Goal: Task Accomplishment & Management: Complete application form

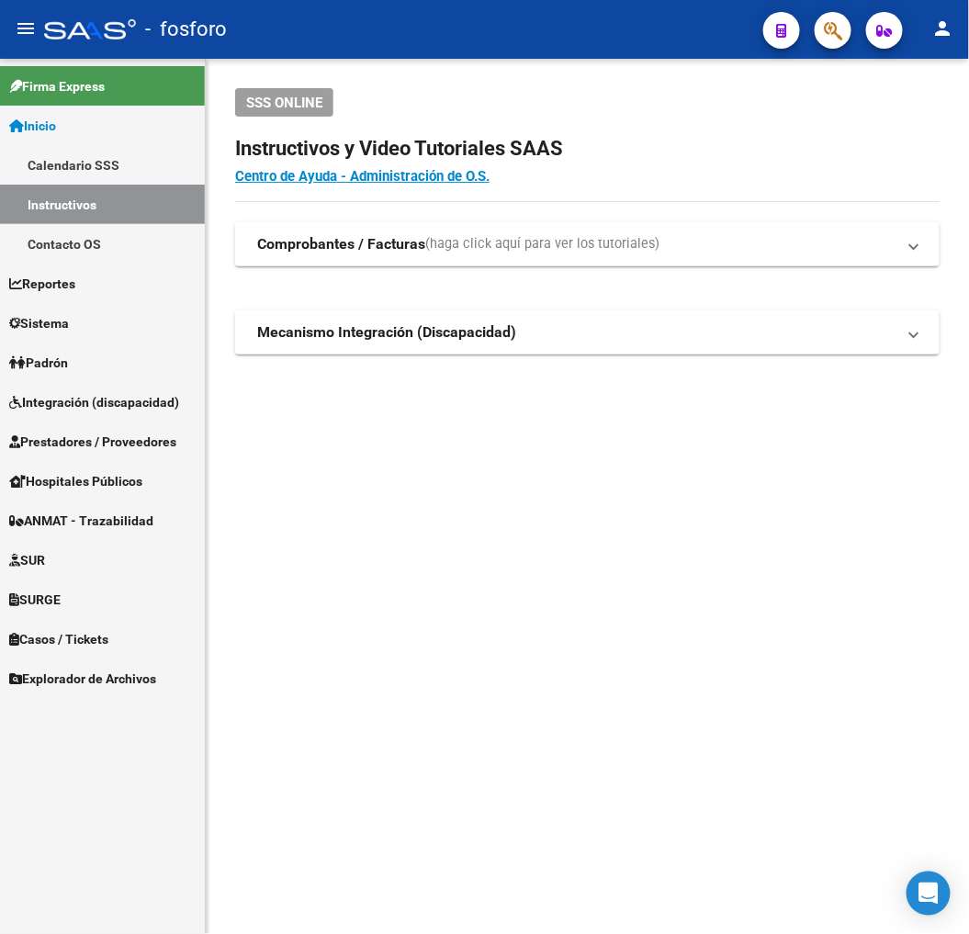
click at [648, 539] on mat-sidenav-content "SSS ONLINE Instructivos y Video Tutoriales SAAS Centro de Ayuda - Administració…" at bounding box center [587, 496] width 763 height 875
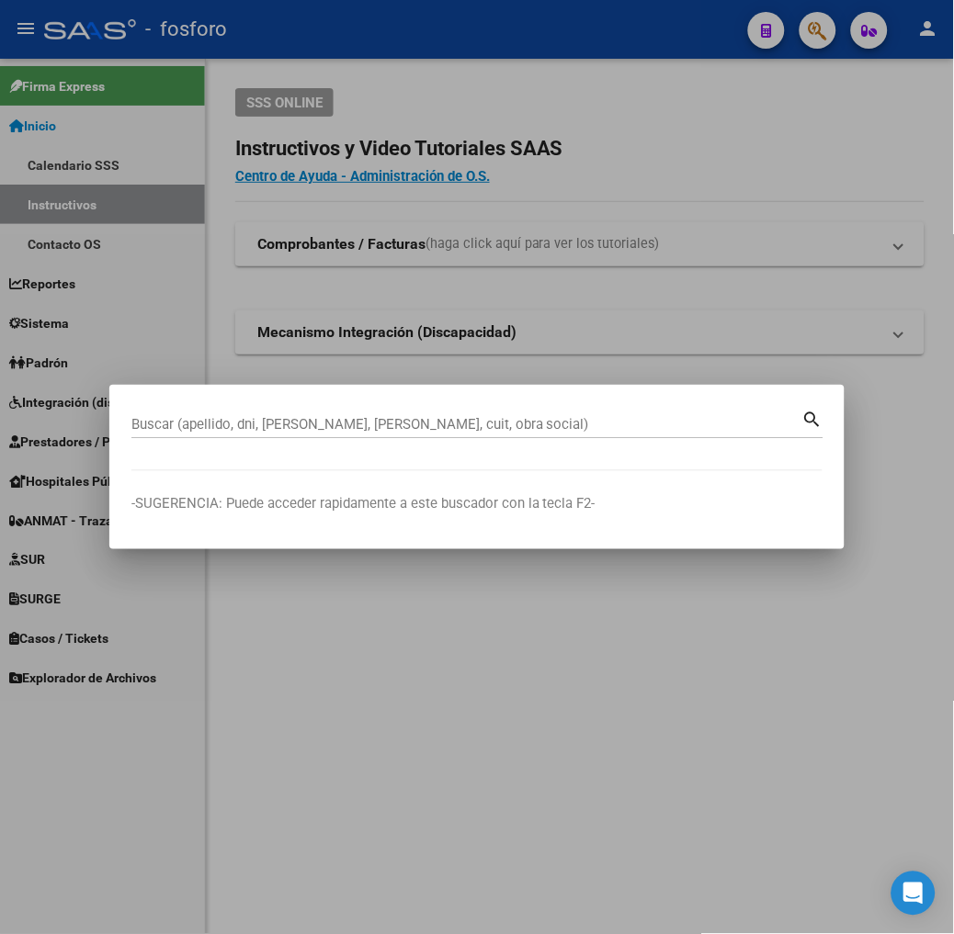
click at [202, 430] on input "Buscar (apellido, dni, [PERSON_NAME], [PERSON_NAME], cuit, obra social)" at bounding box center [466, 424] width 671 height 17
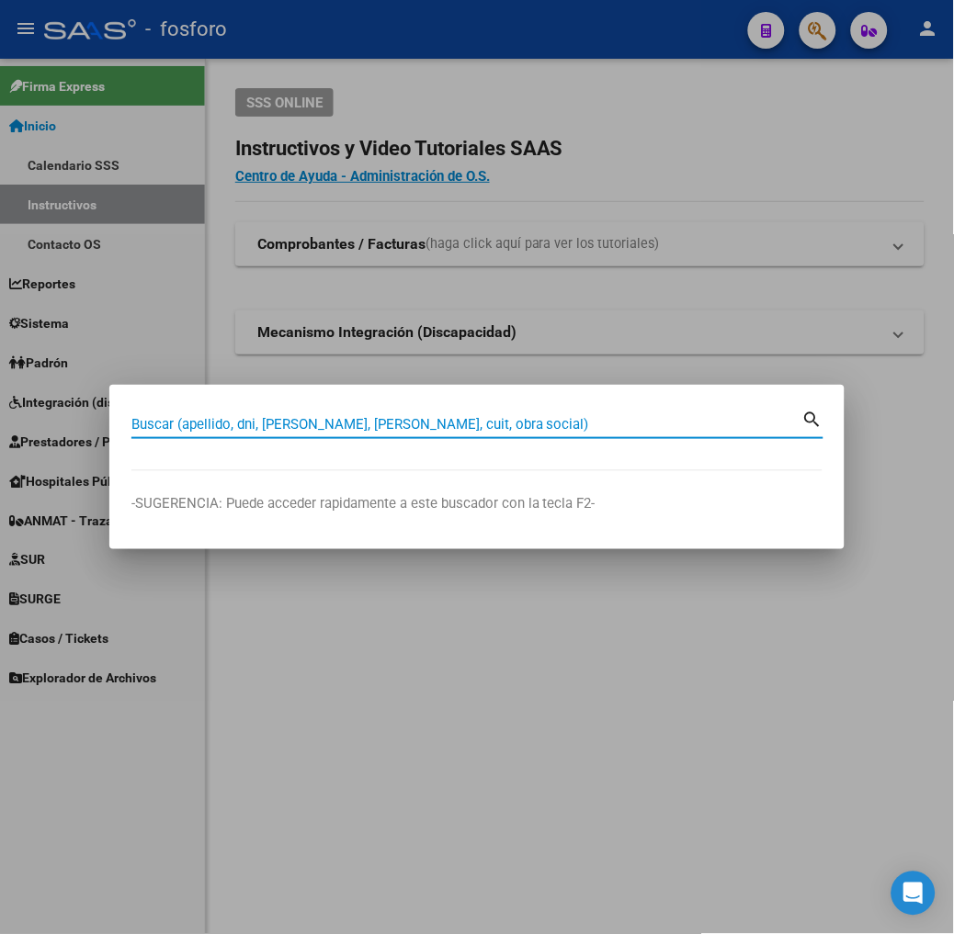
paste input "27209222731"
type input "27209222731"
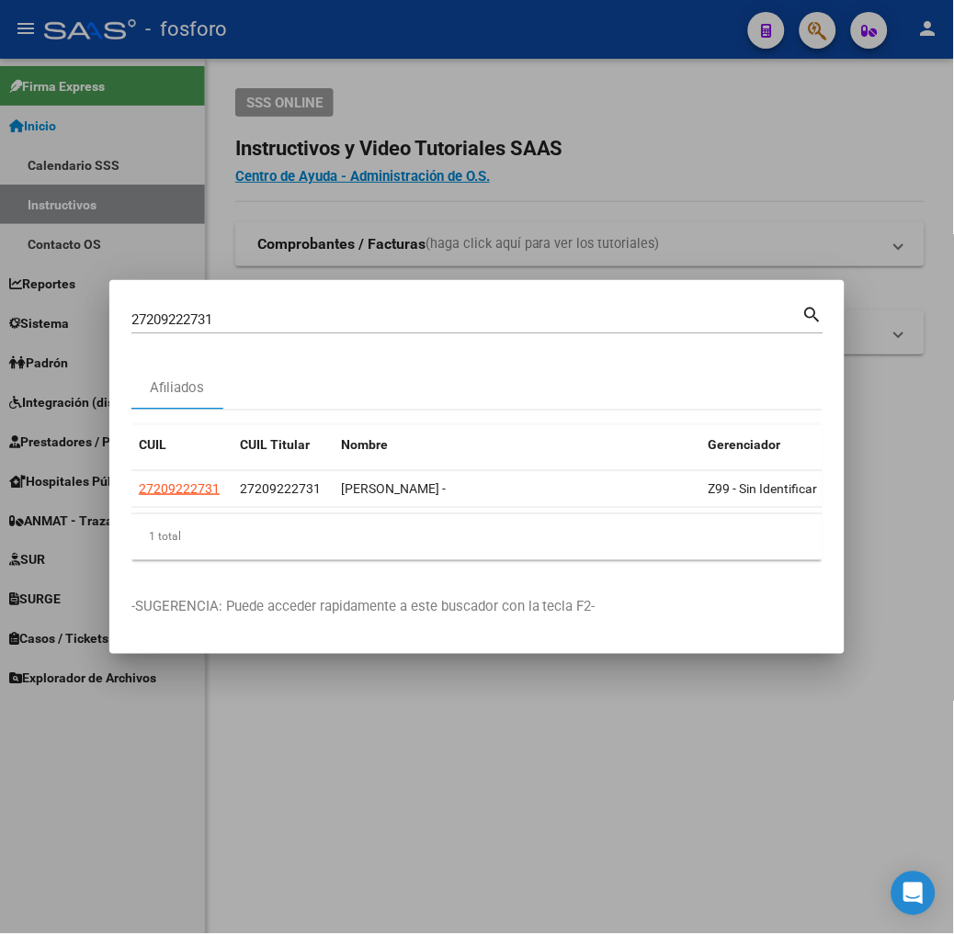
click at [332, 561] on div "CUIL CUIL Titular Nombre Gerenciador Activo 27209222731 27209222731 [PERSON_NAM…" at bounding box center [476, 493] width 691 height 164
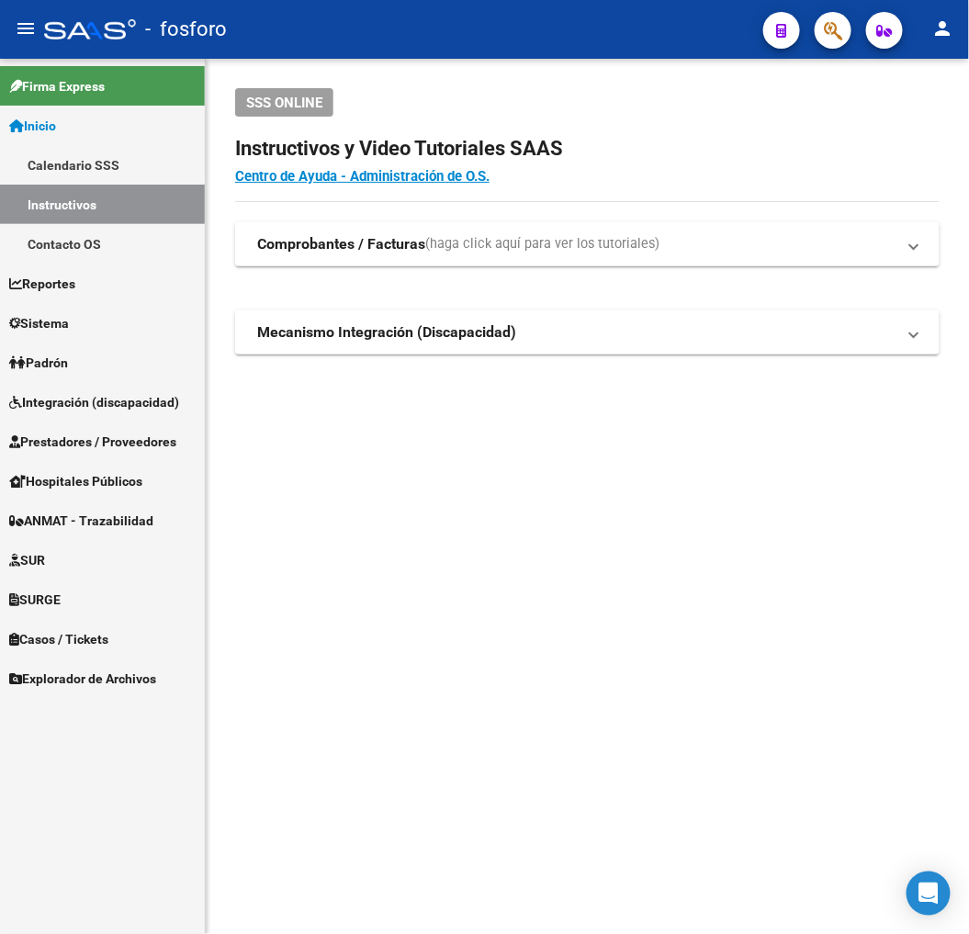
click at [527, 581] on mat-sidenav-content "SSS ONLINE Instructivos y Video Tutoriales SAAS Centro de Ayuda - Administració…" at bounding box center [587, 496] width 763 height 875
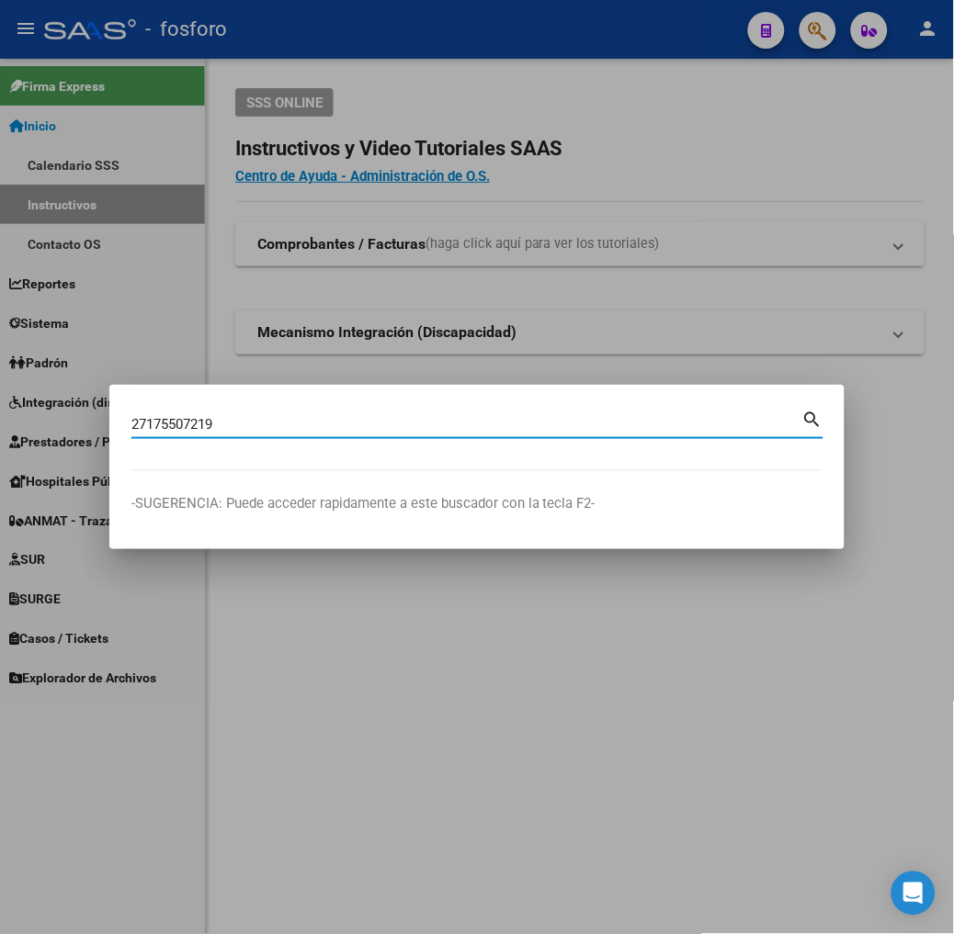
type input "27175507219"
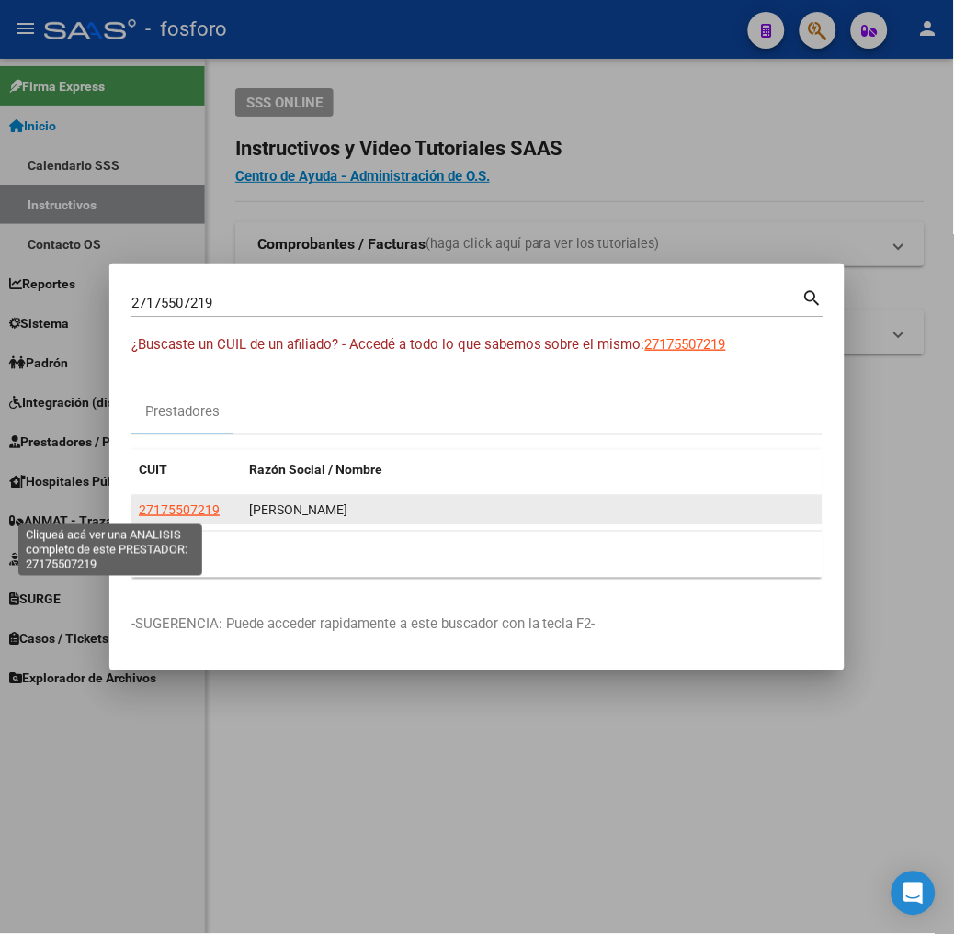
click at [142, 510] on span "27175507219" at bounding box center [179, 509] width 81 height 15
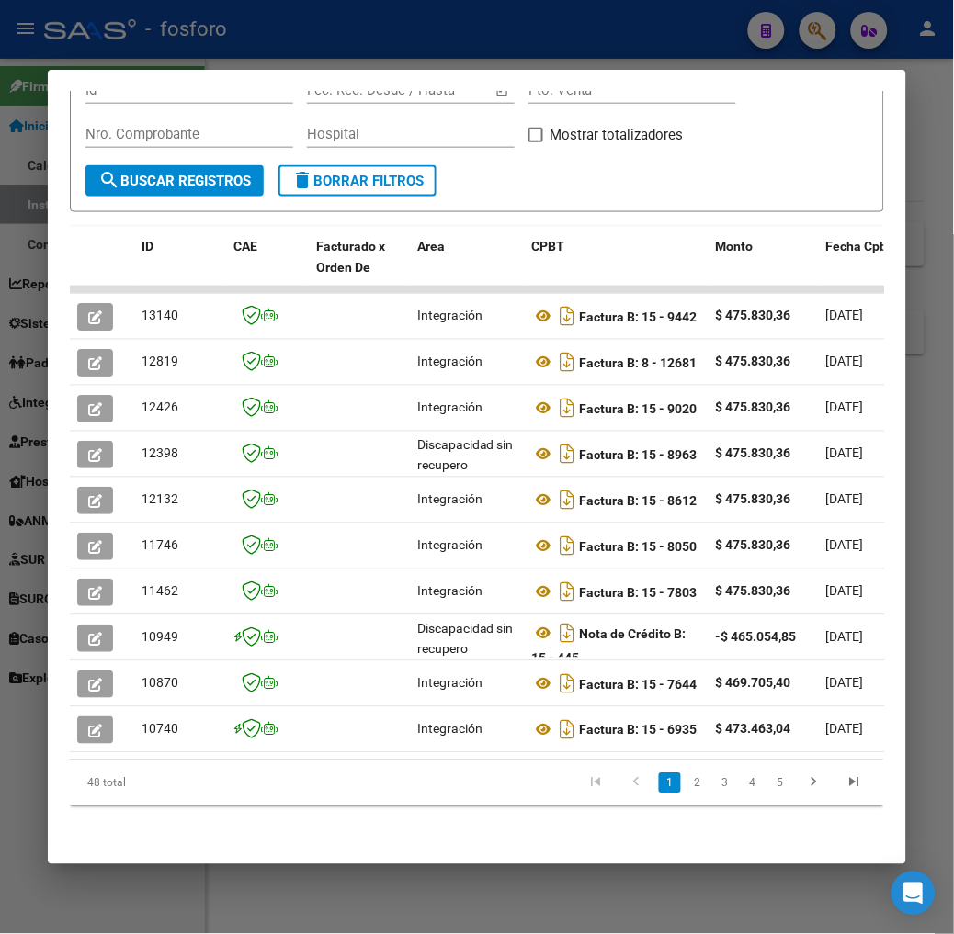
click at [134, 879] on div at bounding box center [477, 467] width 954 height 934
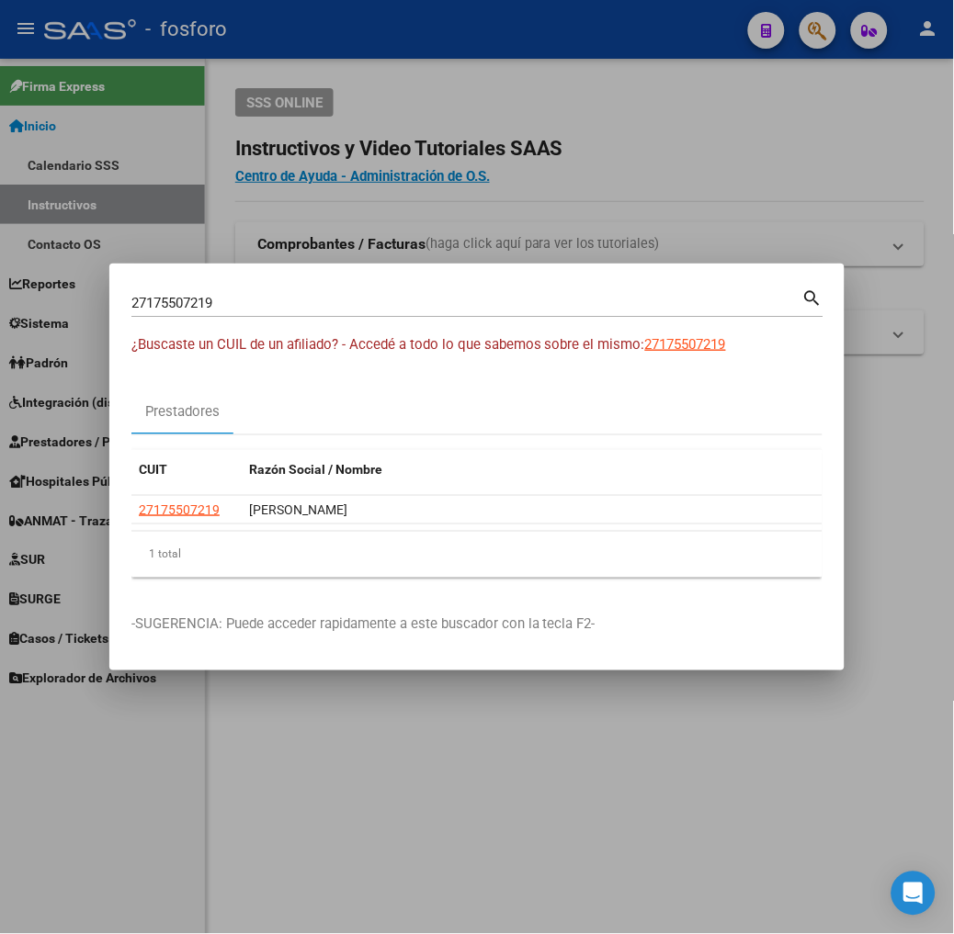
click at [136, 879] on div at bounding box center [477, 467] width 954 height 934
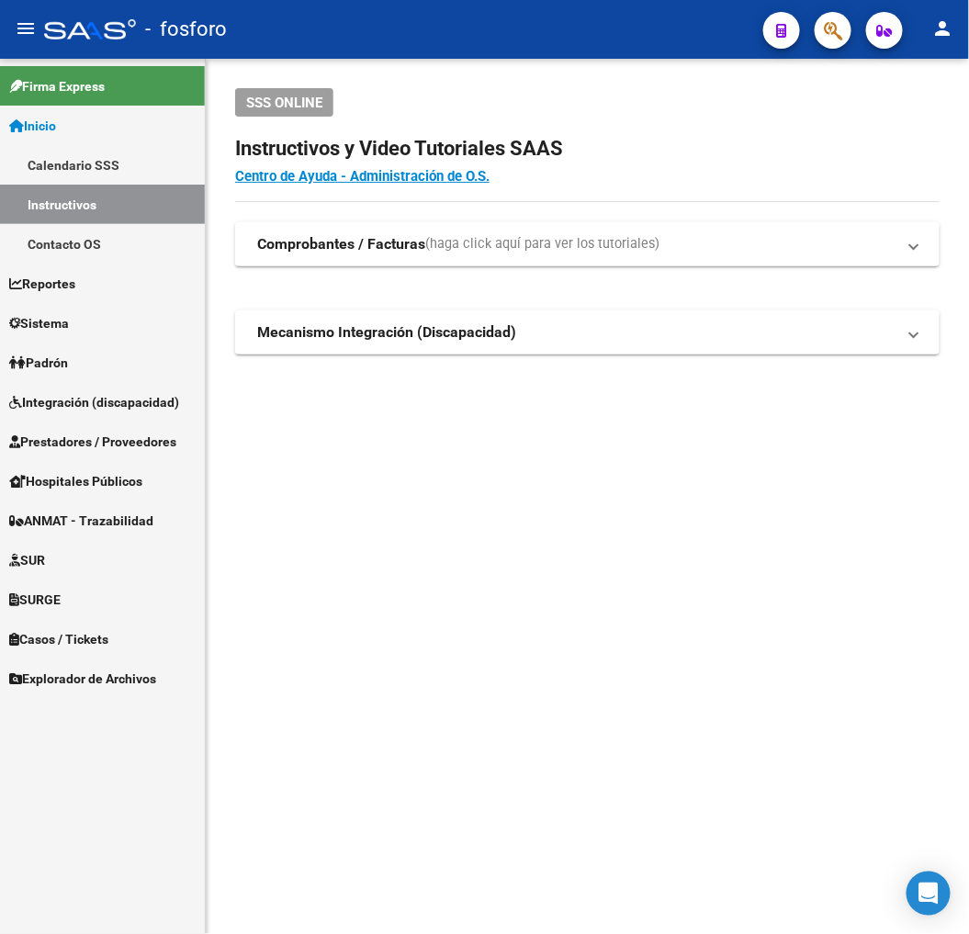
drag, startPoint x: 558, startPoint y: 469, endPoint x: 561, endPoint y: 457, distance: 12.5
click at [561, 465] on mat-sidenav-content "SSS ONLINE Instructivos y Video Tutoriales SAAS Centro de Ayuda - Administració…" at bounding box center [587, 496] width 763 height 875
drag, startPoint x: 542, startPoint y: 572, endPoint x: 534, endPoint y: 527, distance: 45.8
click at [534, 527] on mat-sidenav-content "SSS ONLINE Instructivos y Video Tutoriales SAAS Centro de Ayuda - Administració…" at bounding box center [587, 496] width 763 height 875
click at [647, 547] on mat-sidenav-content "SSS ONLINE Instructivos y Video Tutoriales SAAS Centro de Ayuda - Administració…" at bounding box center [587, 496] width 763 height 875
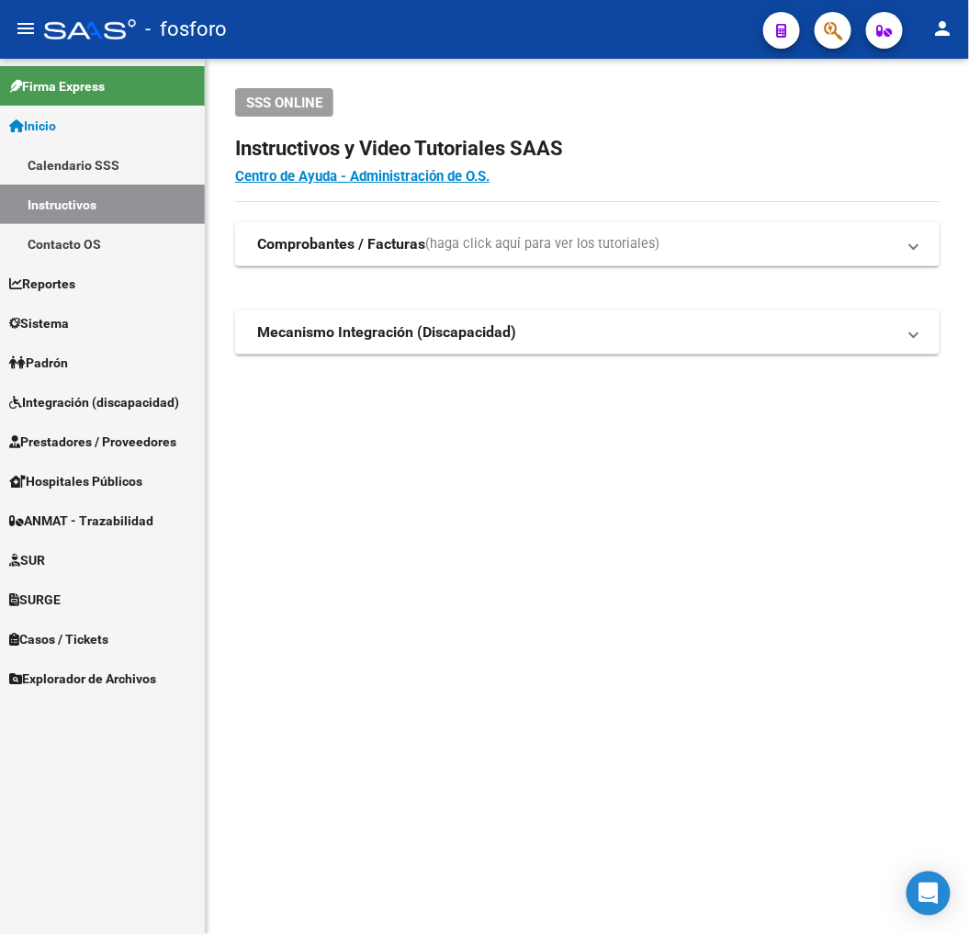
click at [567, 502] on mat-sidenav-content "SSS ONLINE Instructivos y Video Tutoriales SAAS Centro de Ayuda - Administració…" at bounding box center [587, 496] width 763 height 875
drag, startPoint x: 620, startPoint y: 635, endPoint x: 322, endPoint y: 521, distance: 319.5
click at [621, 635] on mat-sidenav-content "SSS ONLINE Instructivos y Video Tutoriales SAAS Centro de Ayuda - Administració…" at bounding box center [587, 496] width 763 height 875
click at [90, 382] on link "Integración (discapacidad)" at bounding box center [102, 402] width 205 height 40
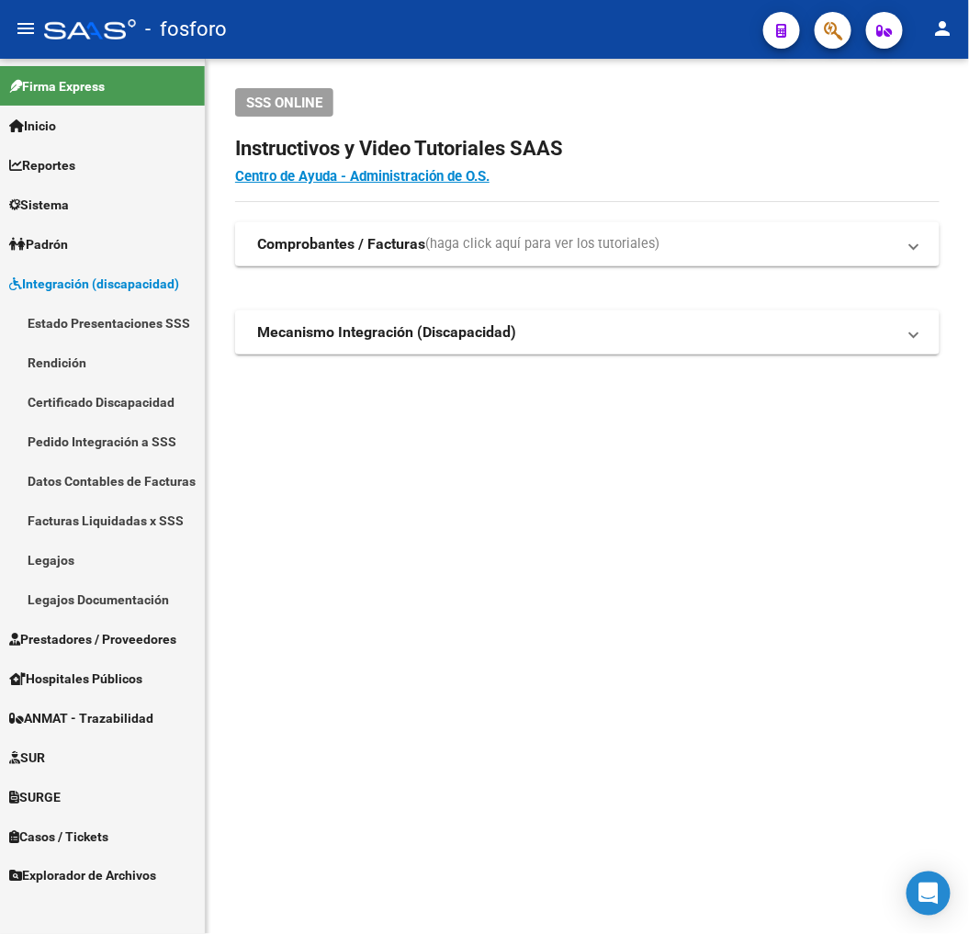
click at [101, 360] on link "Rendición" at bounding box center [102, 363] width 205 height 40
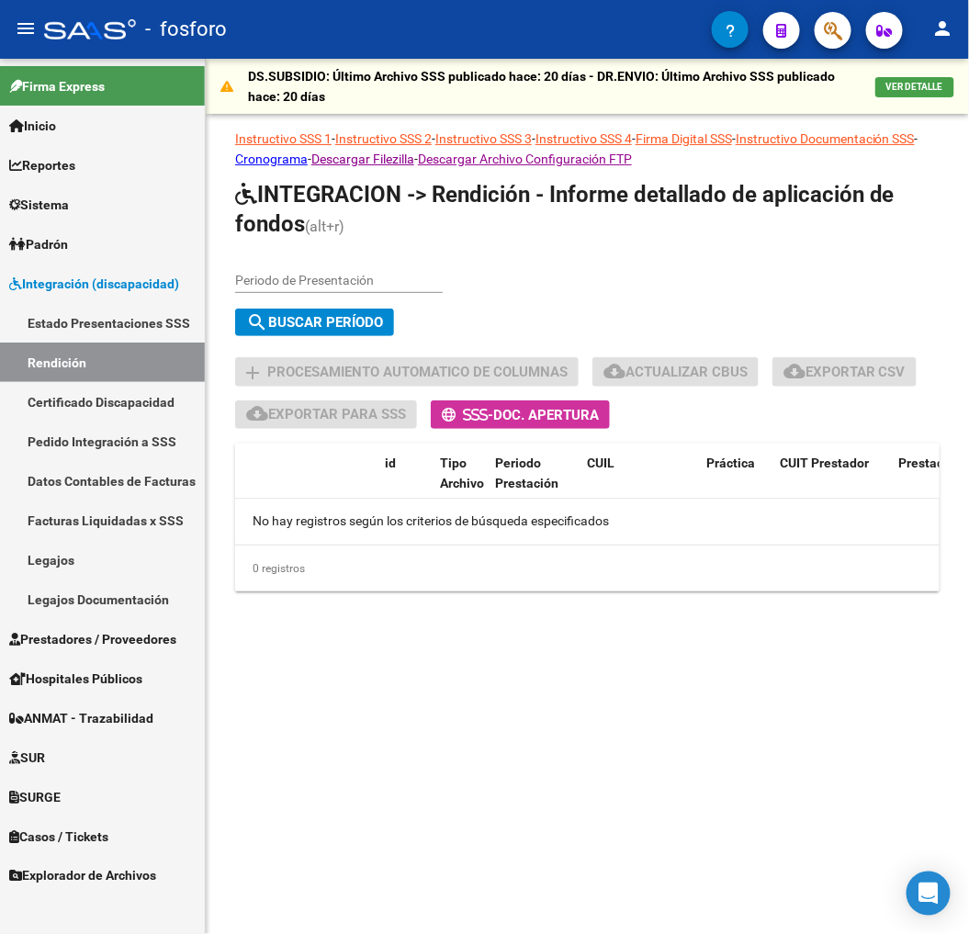
drag, startPoint x: 463, startPoint y: 625, endPoint x: 152, endPoint y: 391, distance: 389.1
click at [457, 619] on div "DS.SUBSIDIO: Último Archivo SSS publicado hace: 20 días - DR.ENVIO: Último Arch…" at bounding box center [587, 355] width 763 height 592
click at [64, 315] on link "Estado Presentaciones SSS" at bounding box center [102, 323] width 205 height 40
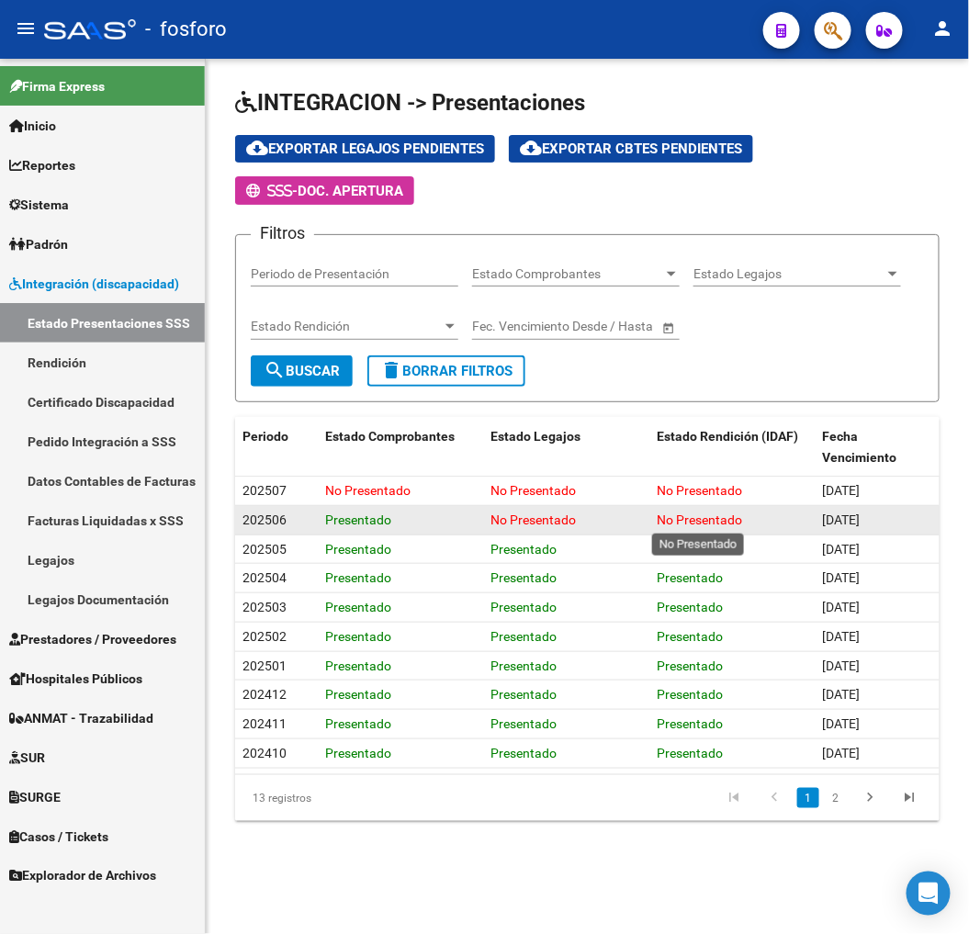
click at [707, 526] on span "No Presentado" at bounding box center [699, 520] width 85 height 15
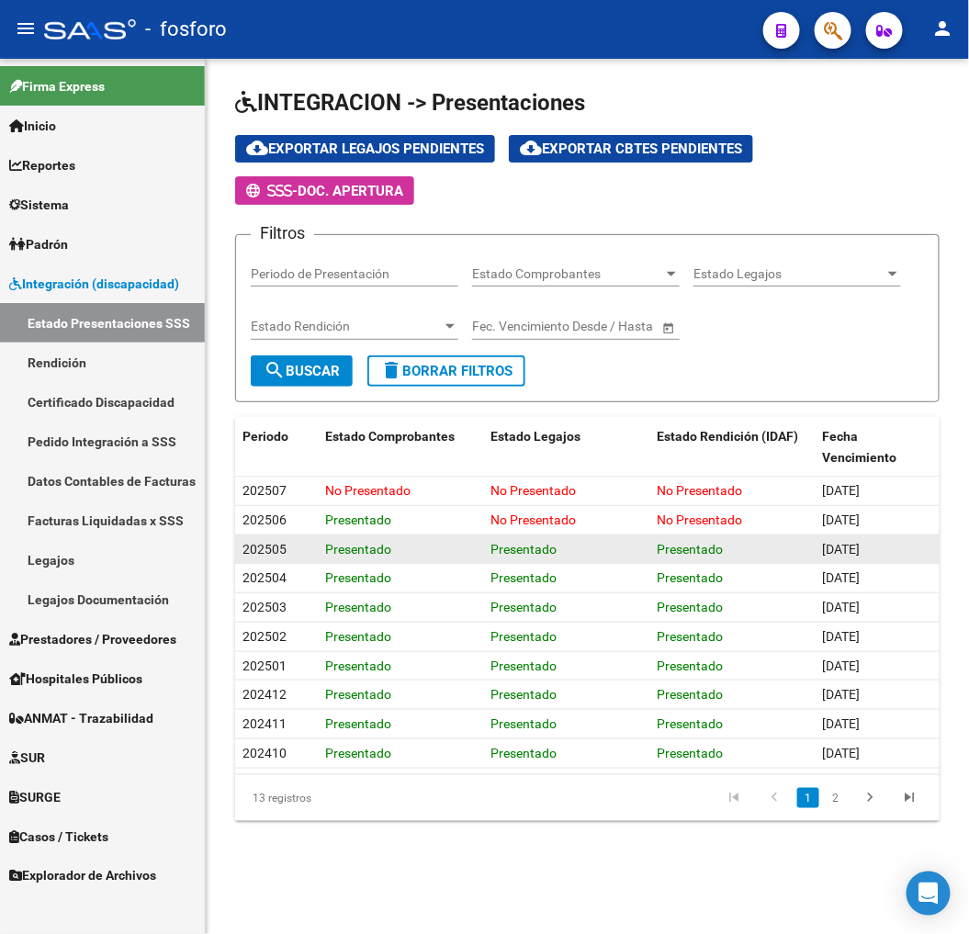
click at [794, 536] on datatable-body-cell "Presentado" at bounding box center [731, 550] width 165 height 28
click at [823, 544] on span "[DATE]" at bounding box center [842, 549] width 38 height 15
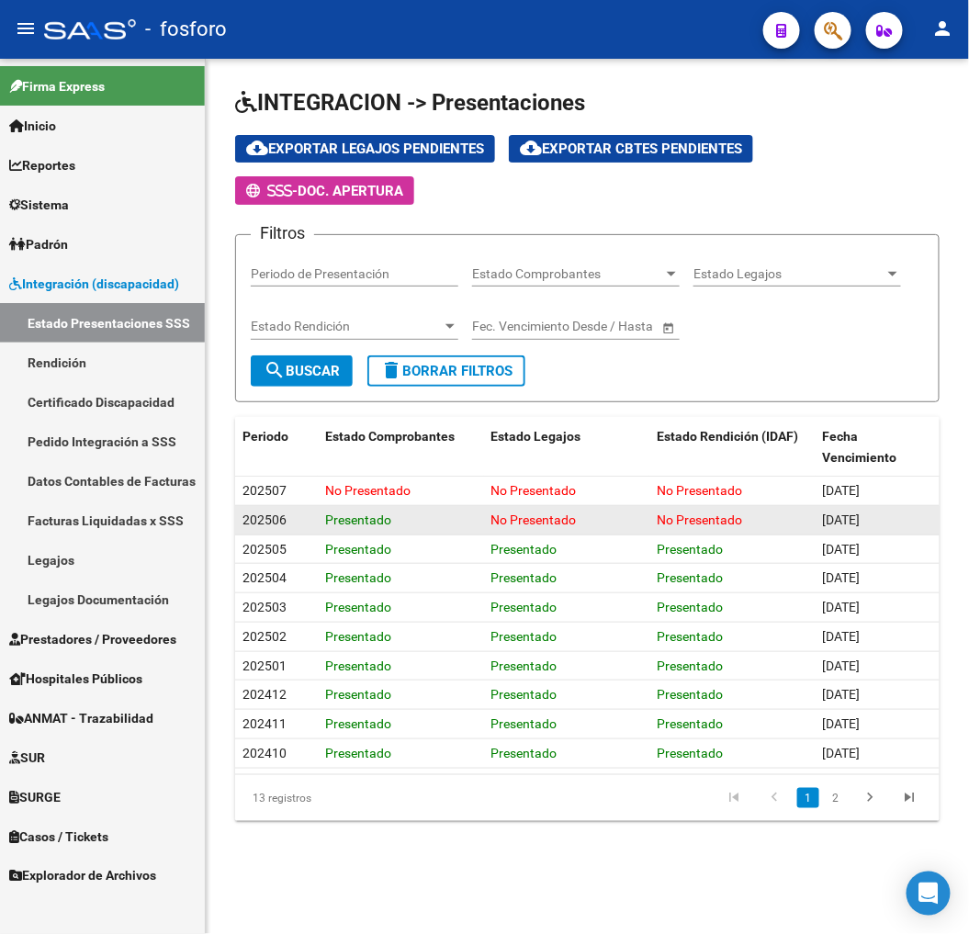
click at [480, 514] on datatable-body-cell "Presentado" at bounding box center [400, 520] width 165 height 28
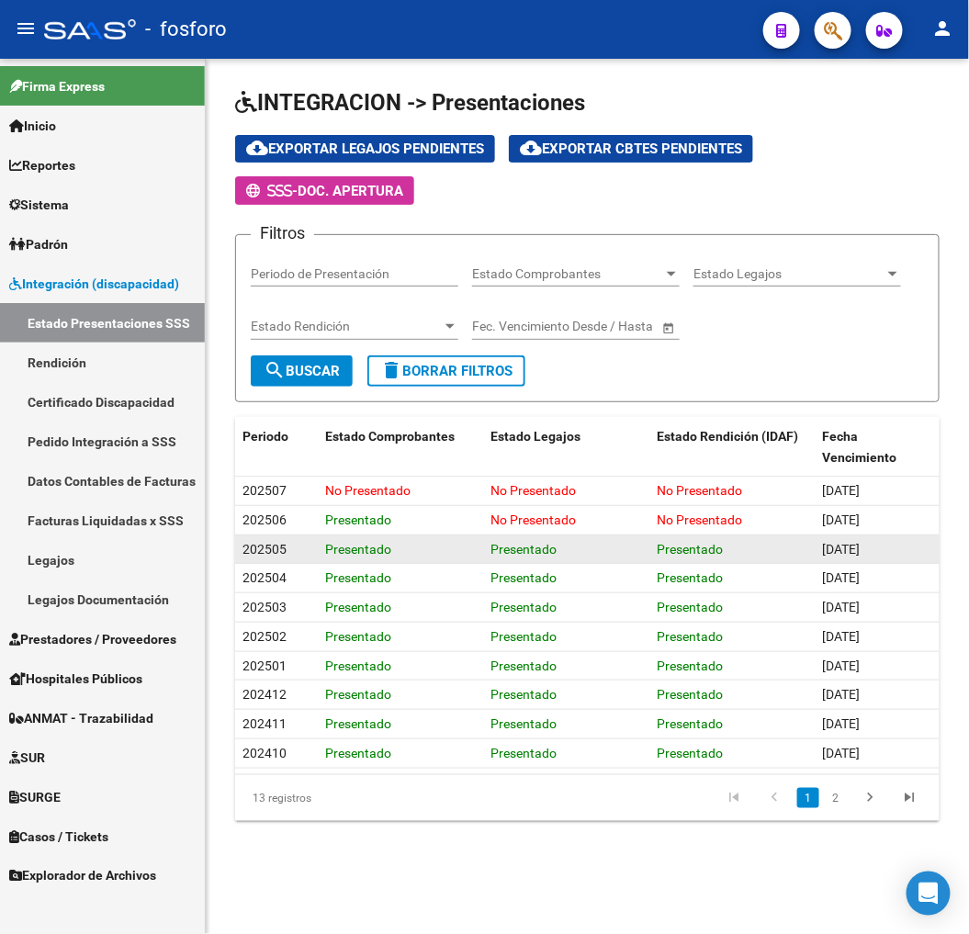
click at [732, 544] on div "Presentado" at bounding box center [732, 549] width 151 height 21
click at [730, 546] on div "Presentado" at bounding box center [732, 549] width 151 height 21
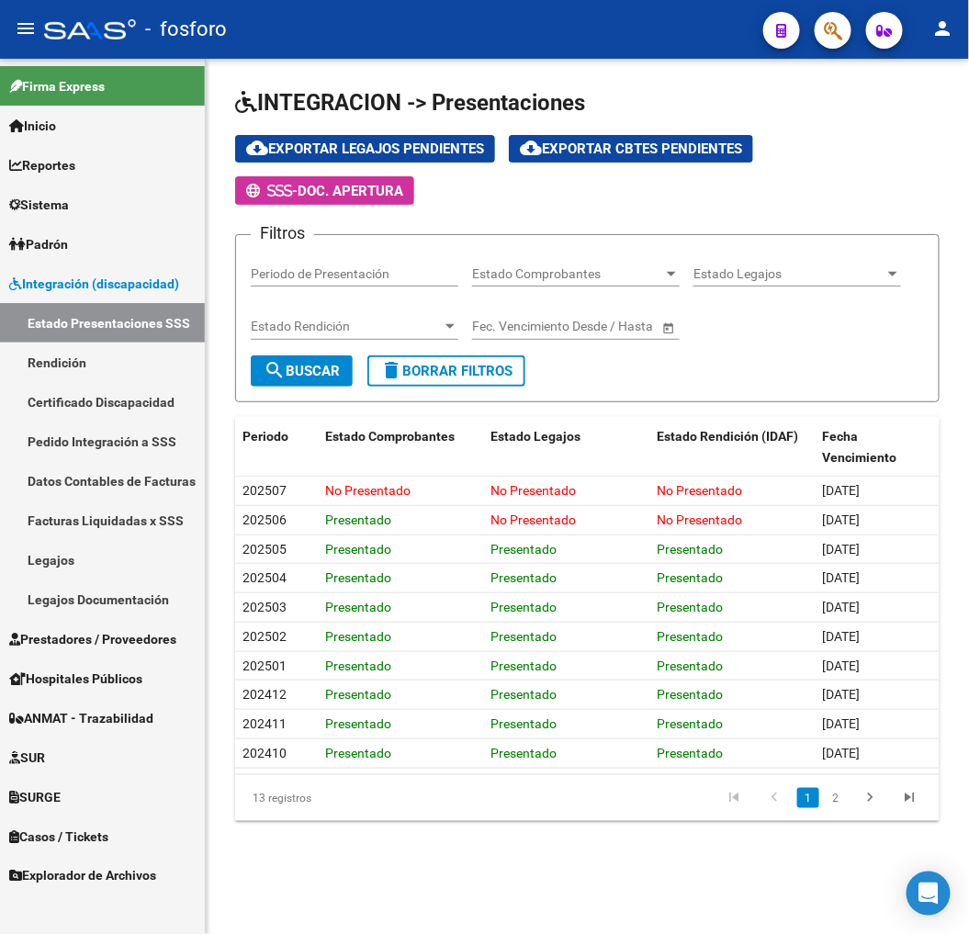
click at [57, 404] on link "Certificado Discapacidad" at bounding box center [102, 402] width 205 height 40
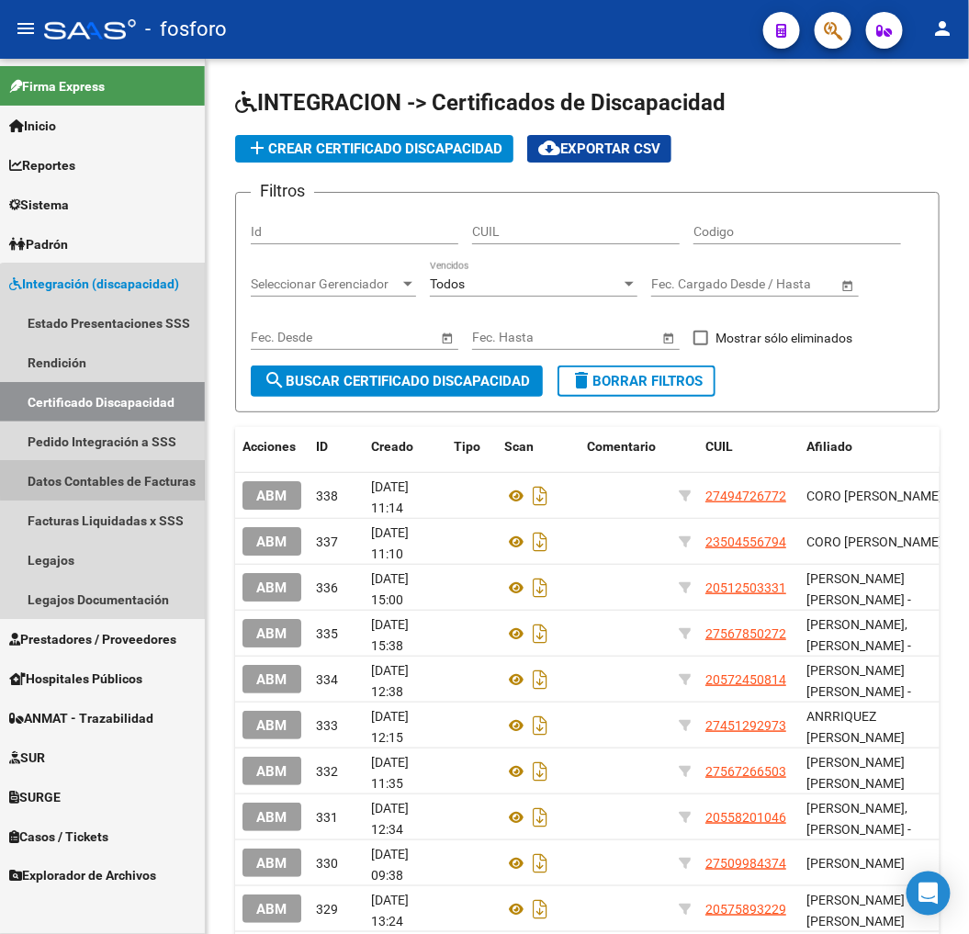
click at [113, 472] on link "Datos Contables de Facturas" at bounding box center [102, 481] width 205 height 40
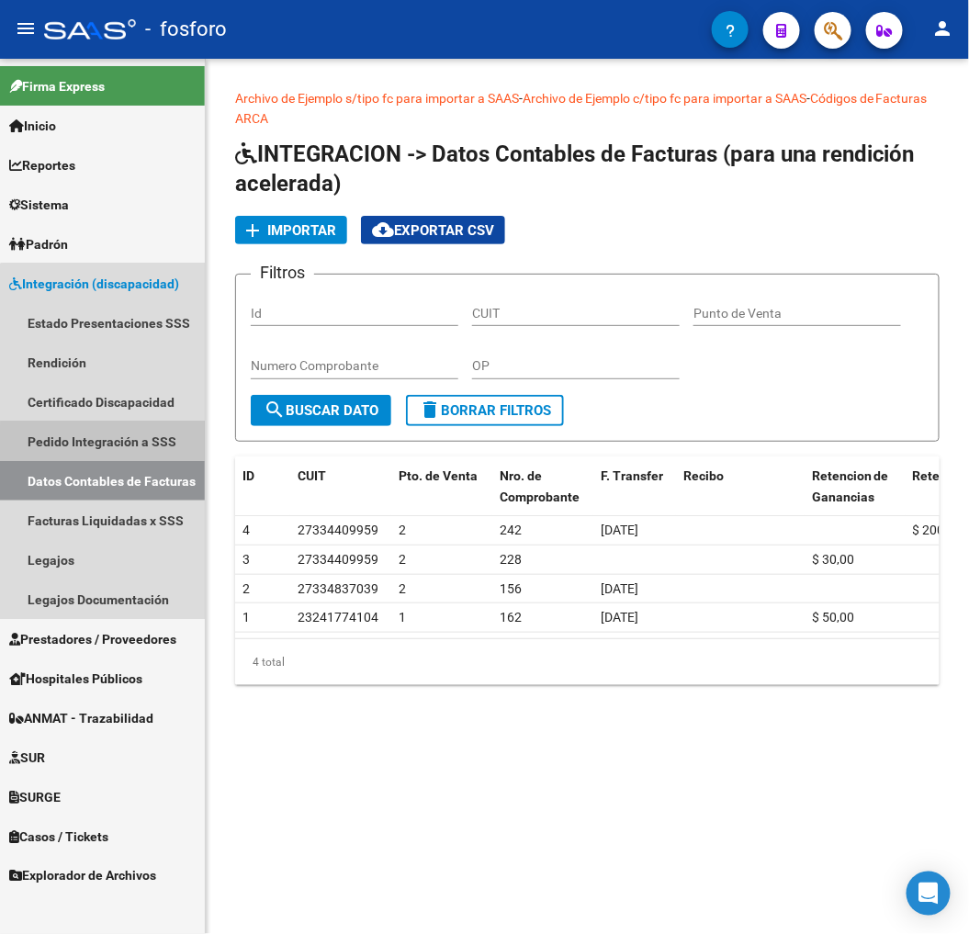
click at [114, 445] on link "Pedido Integración a SSS" at bounding box center [102, 442] width 205 height 40
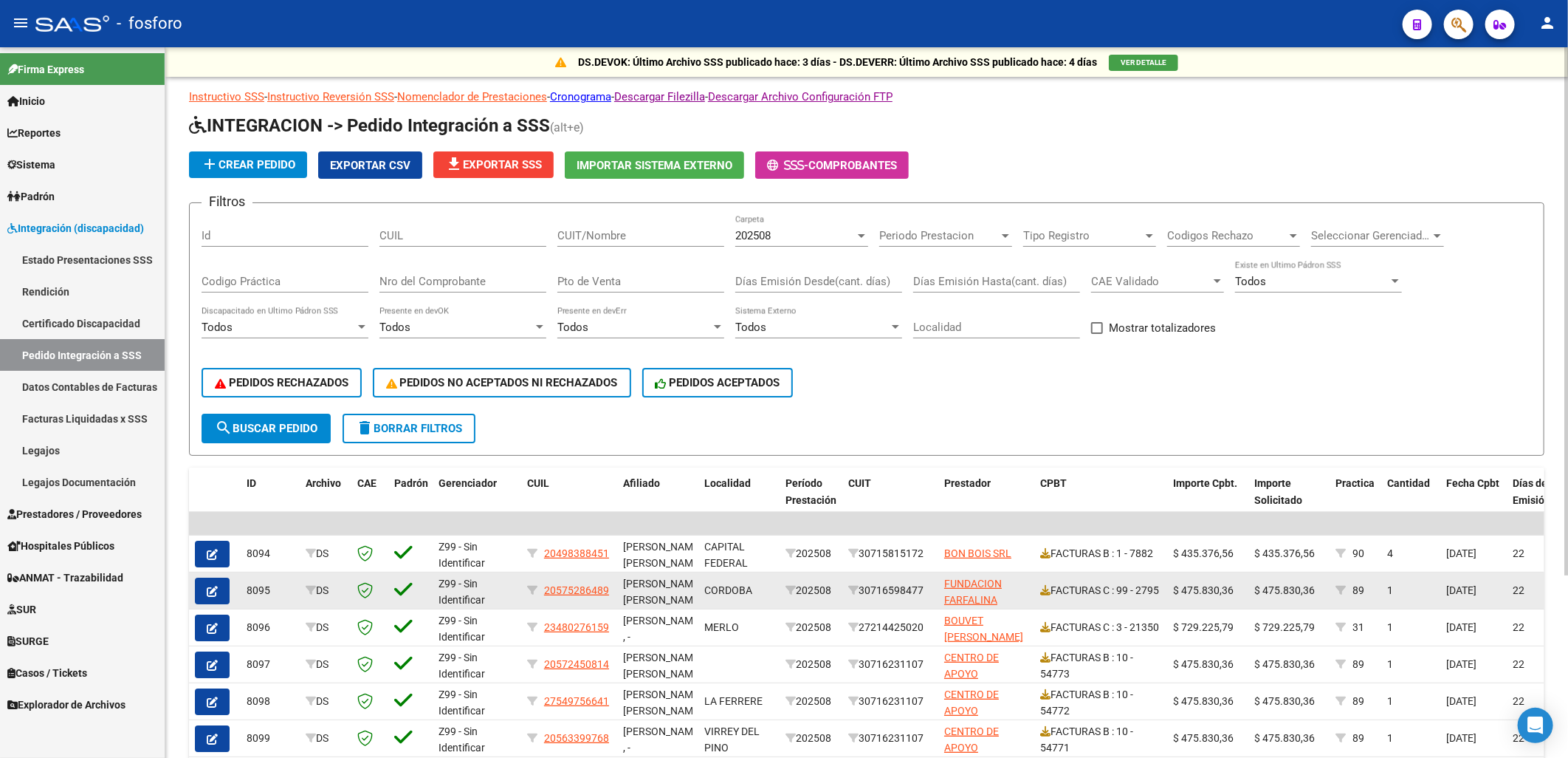
scroll to position [247, 0]
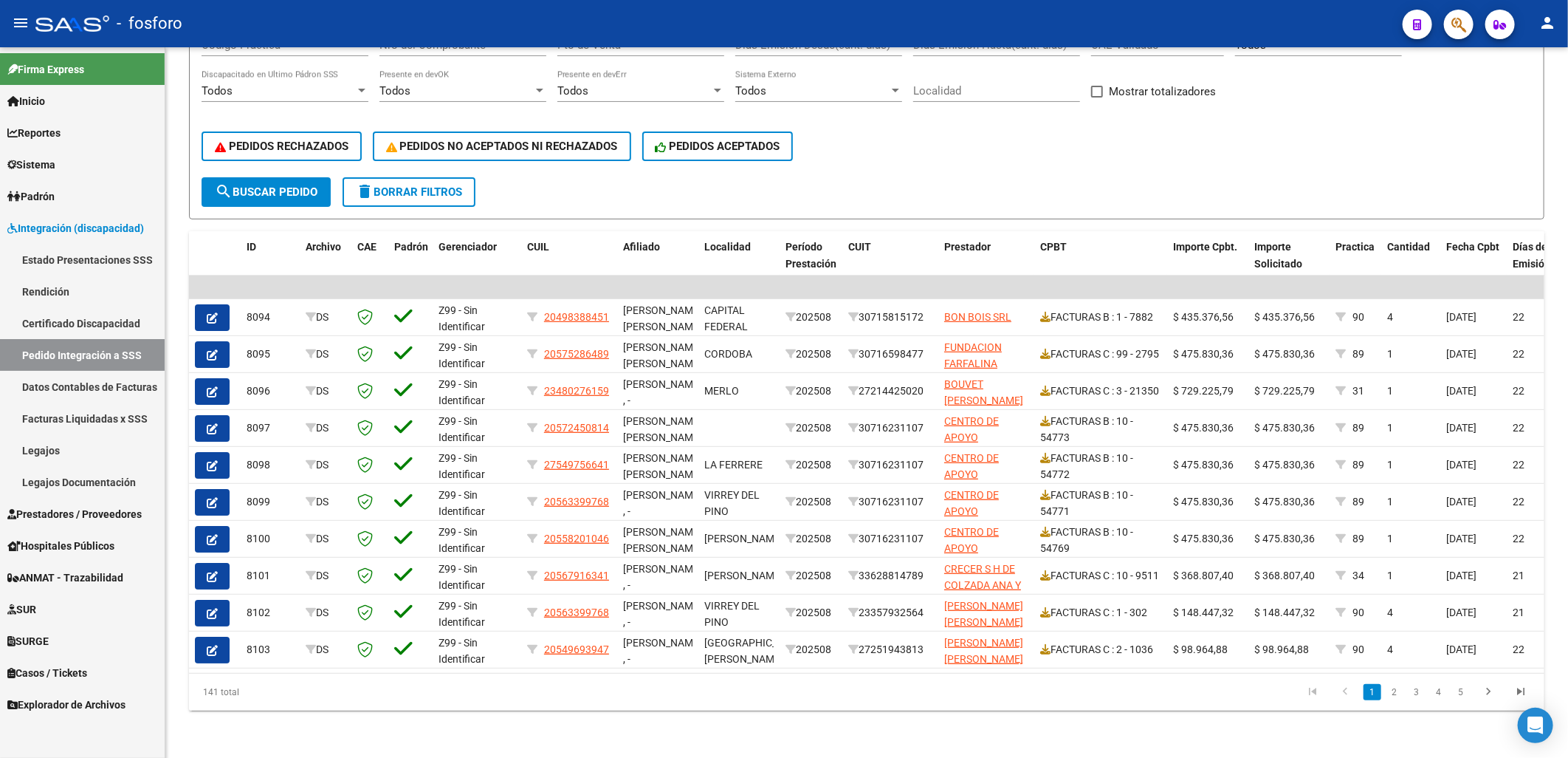
click at [70, 232] on span "Integración (discapacidad)" at bounding box center [76, 228] width 137 height 16
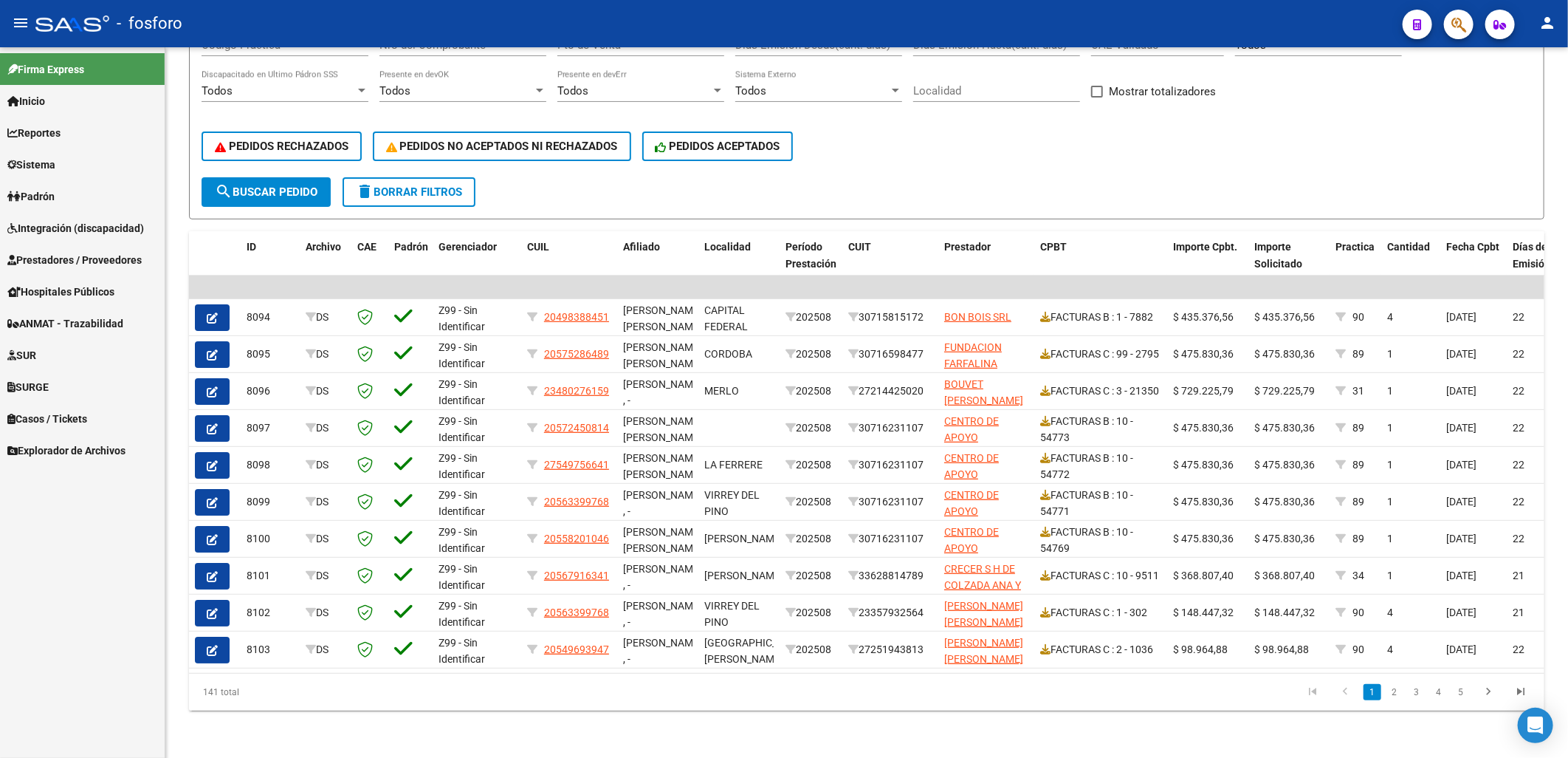
click at [55, 249] on link "Prestadores / Proveedores" at bounding box center [82, 260] width 165 height 32
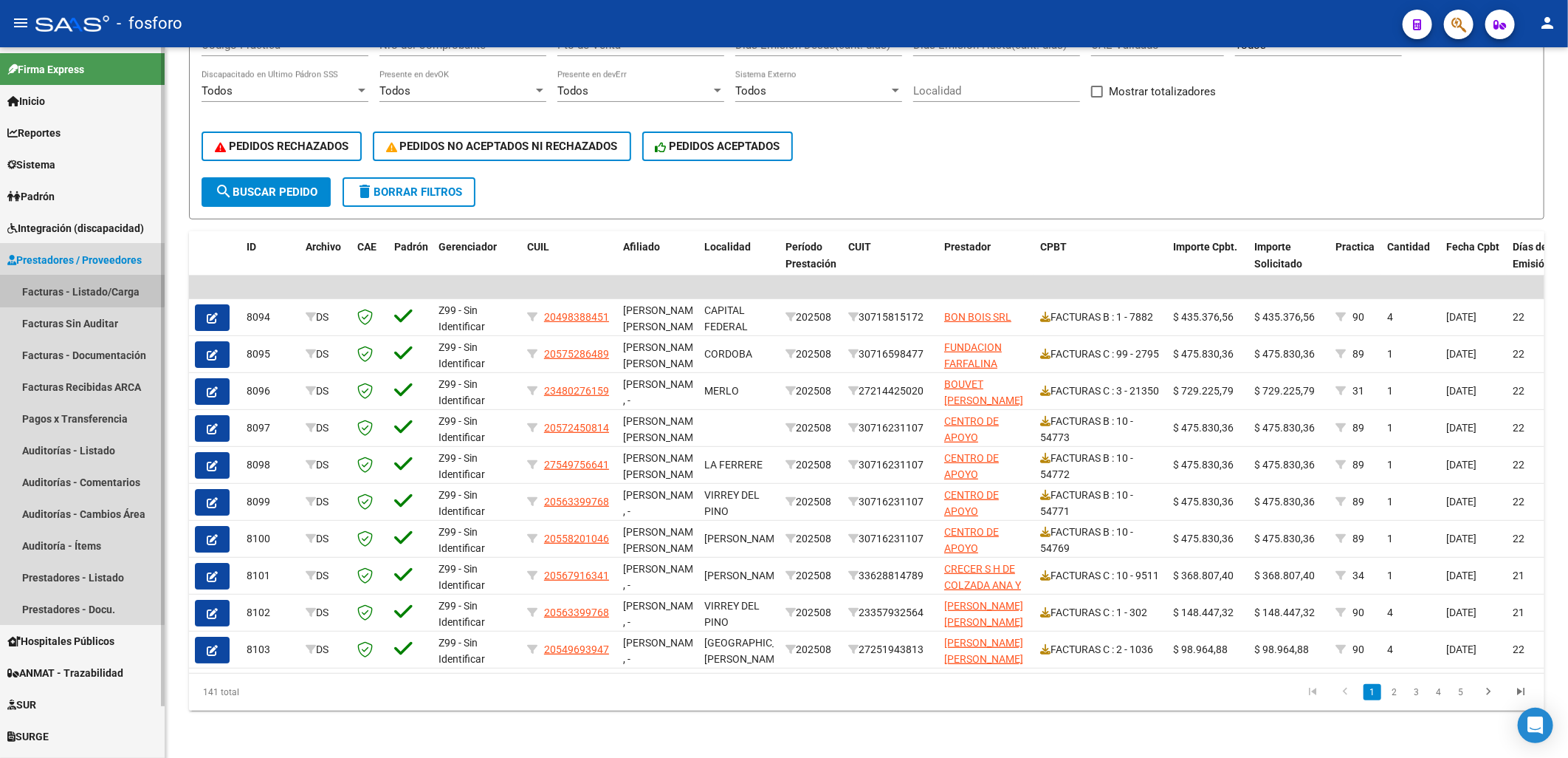
click at [72, 286] on link "Facturas - Listado/Carga" at bounding box center [82, 292] width 165 height 32
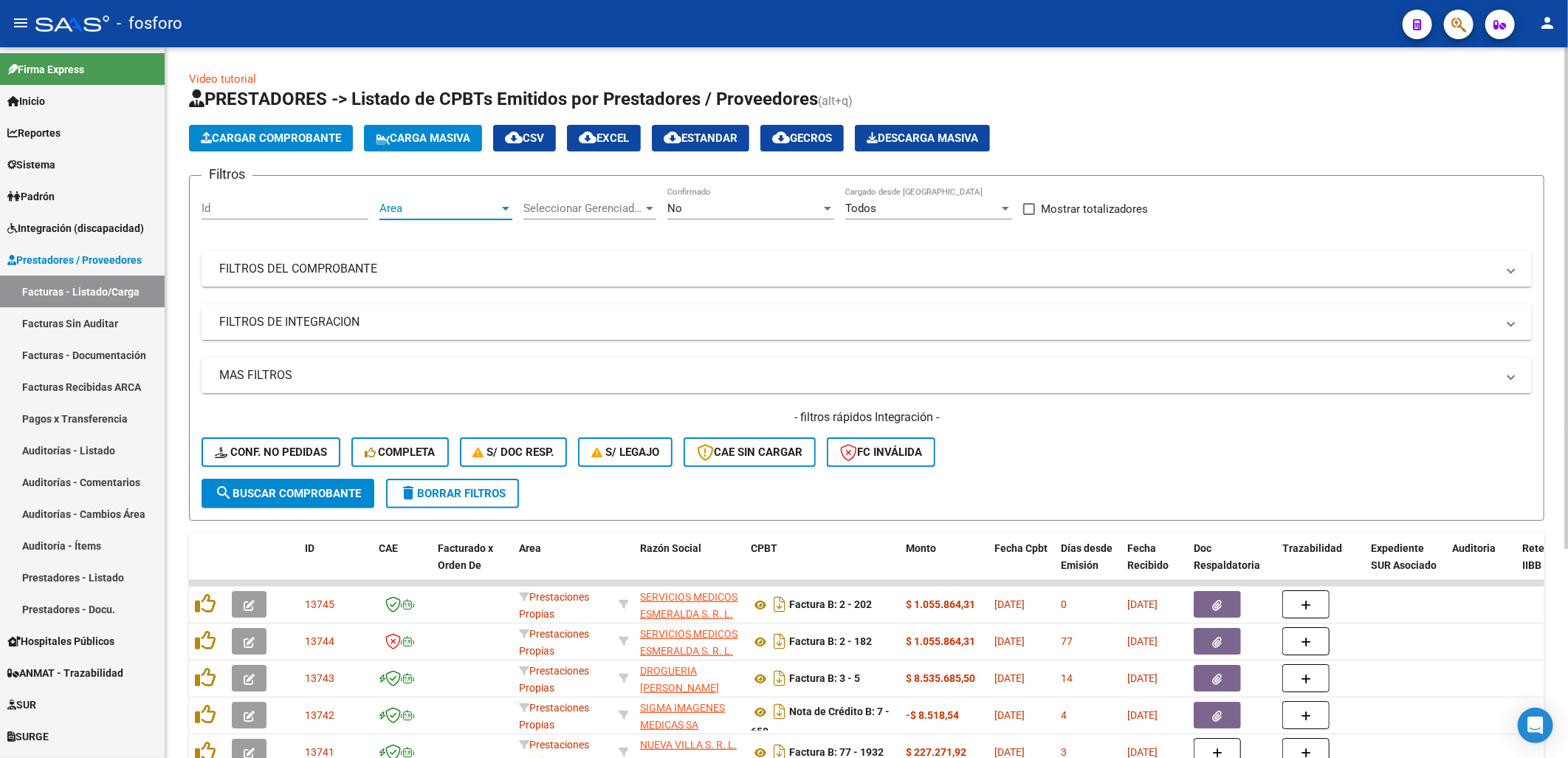
click at [463, 211] on span "Area" at bounding box center [439, 208] width 120 height 14
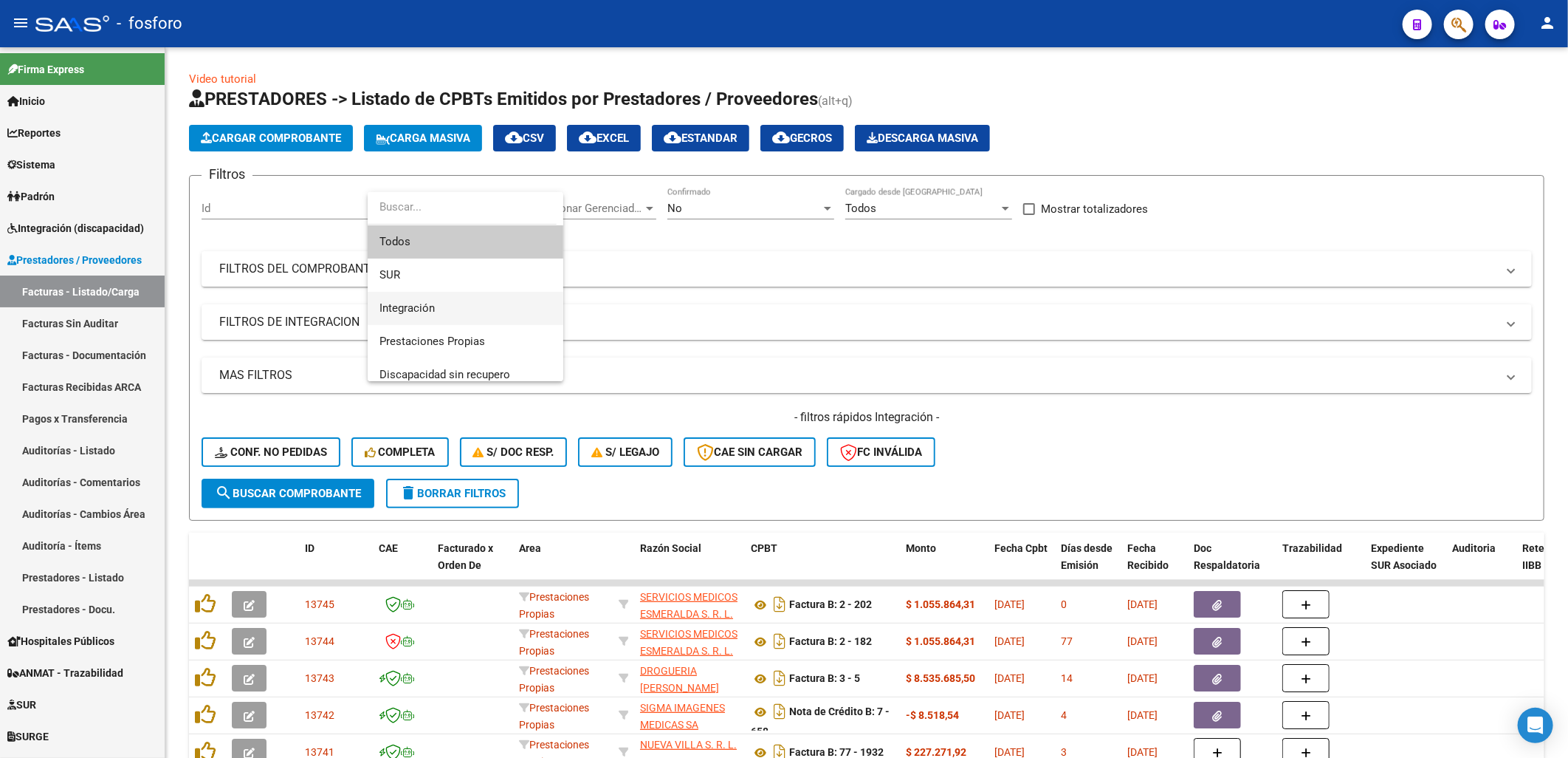
click at [404, 297] on span "Integración" at bounding box center [465, 308] width 172 height 33
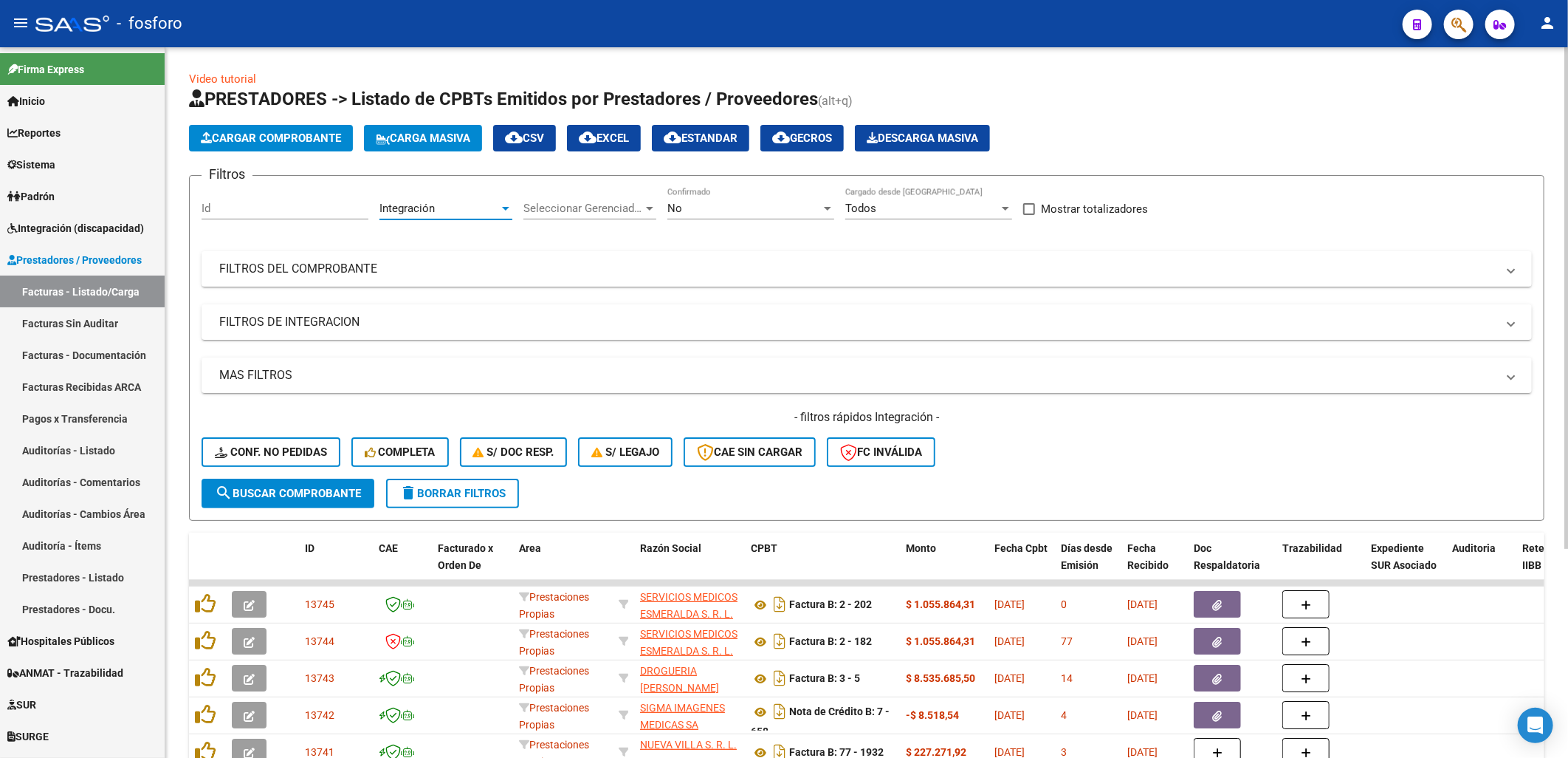
click at [330, 481] on button "search Buscar Comprobante" at bounding box center [288, 493] width 173 height 30
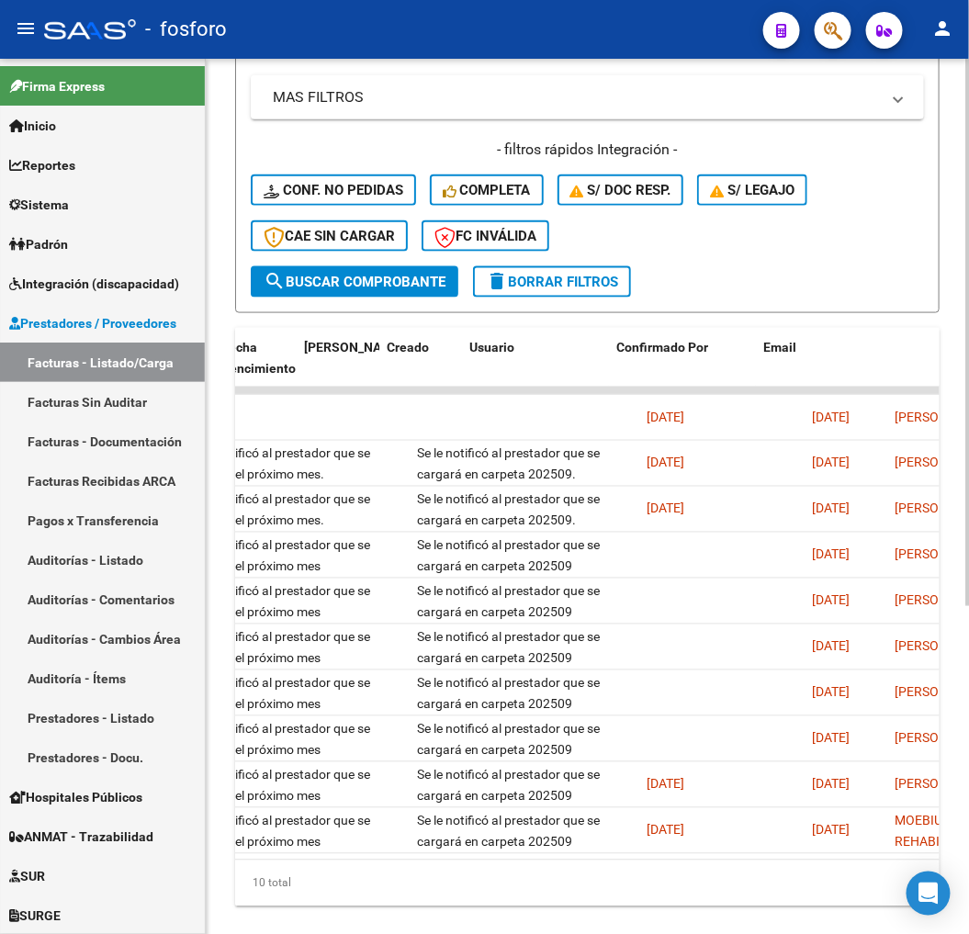
scroll to position [0, 3572]
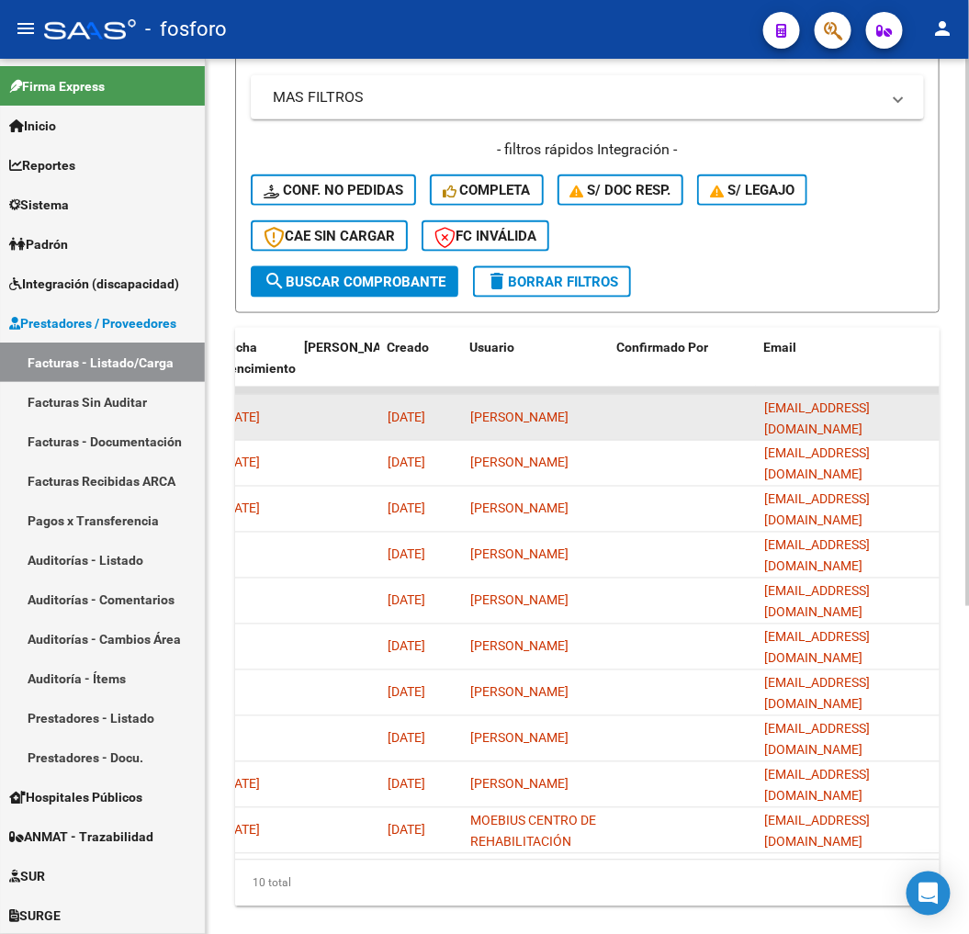
click at [815, 399] on datatable-body-cell "[EMAIL_ADDRESS][DOMAIN_NAME]" at bounding box center [849, 417] width 184 height 45
copy span "[EMAIL_ADDRESS][DOMAIN_NAME]"
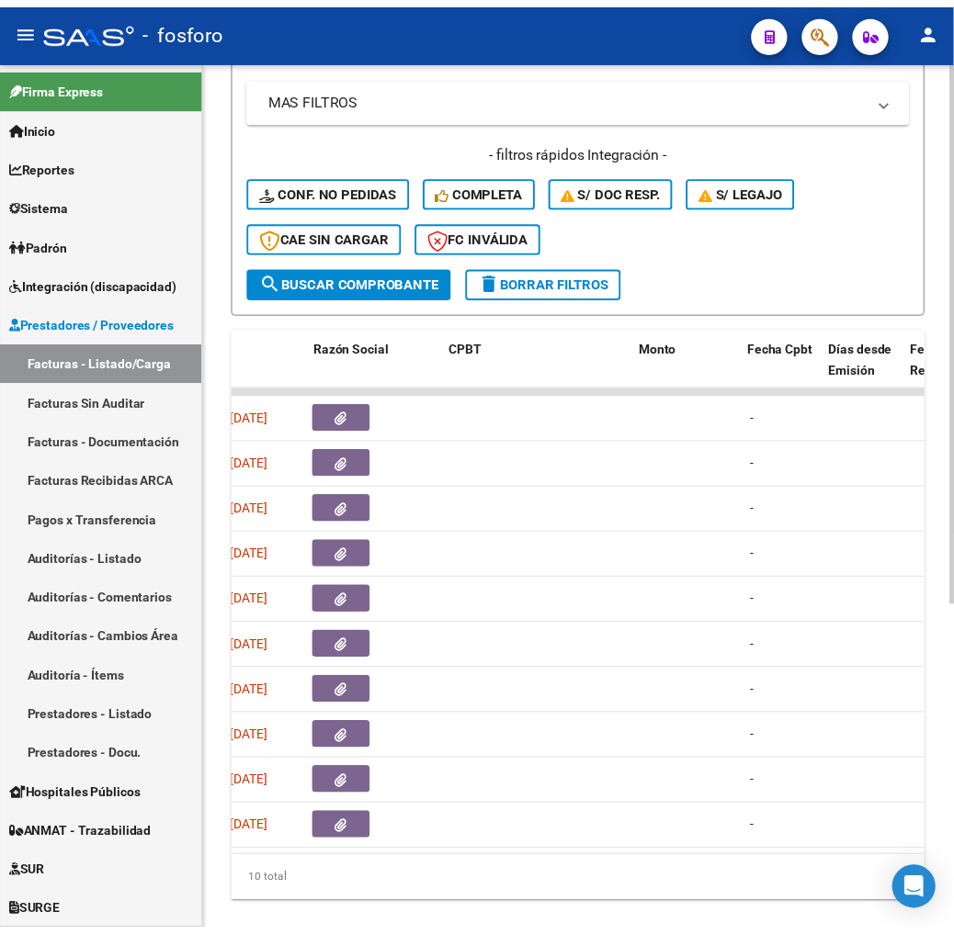
scroll to position [0, 0]
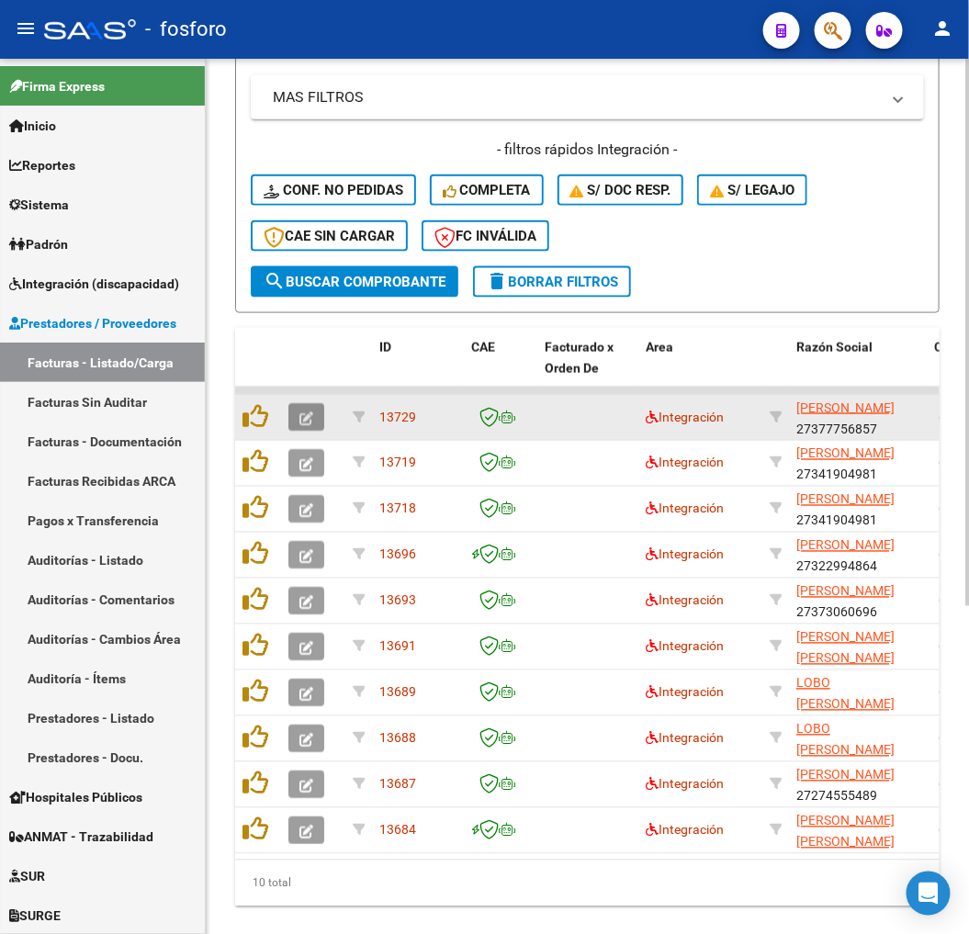
click at [309, 412] on icon "button" at bounding box center [306, 419] width 14 height 14
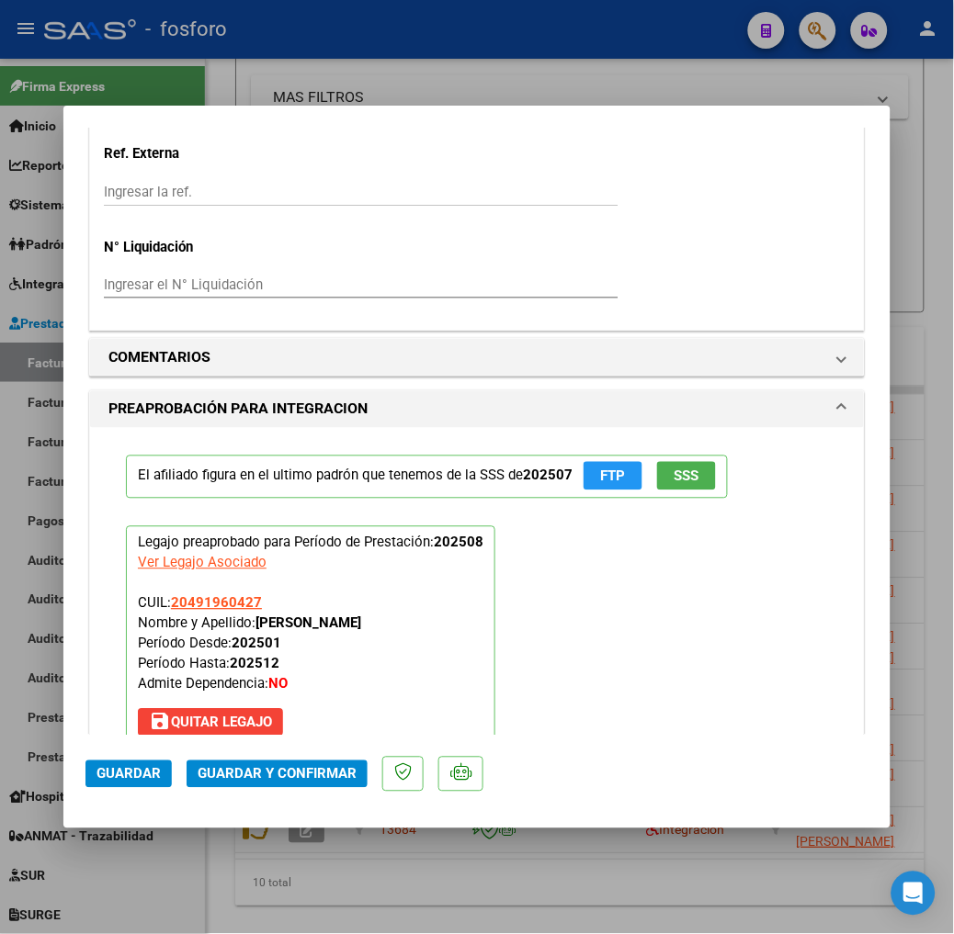
scroll to position [1428, 0]
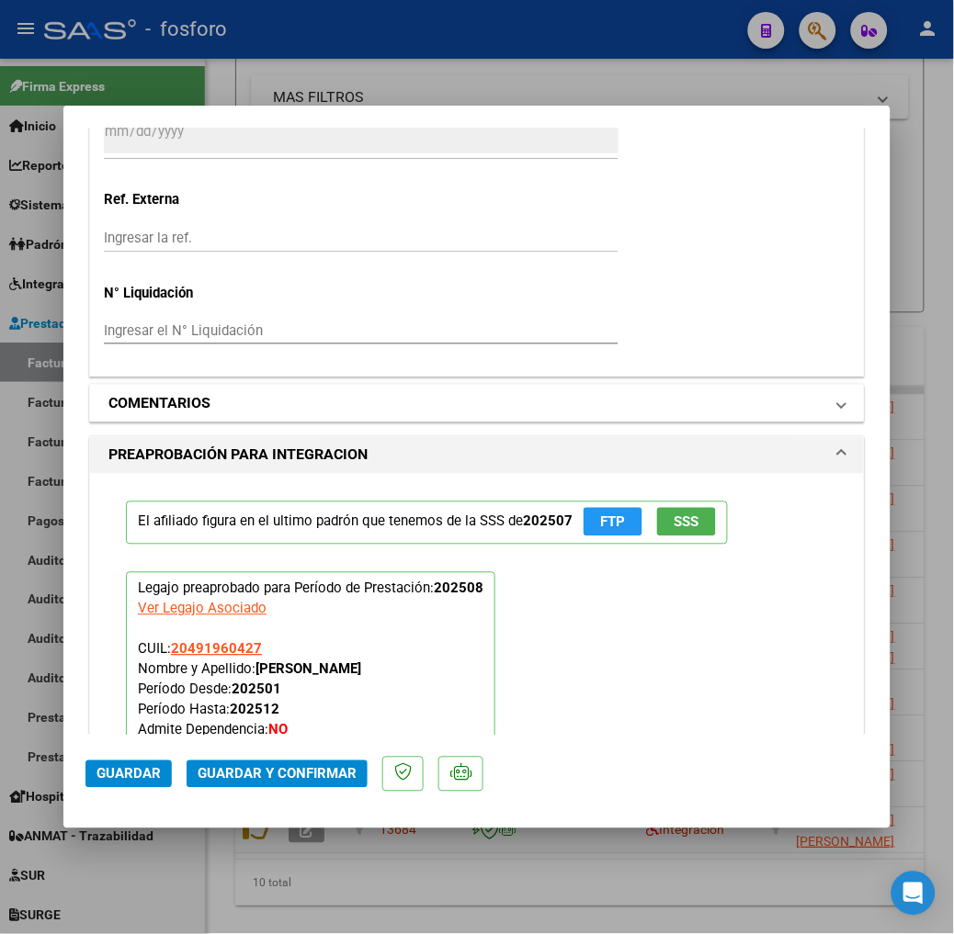
drag, startPoint x: 133, startPoint y: 412, endPoint x: 138, endPoint y: 398, distance: 14.5
click at [136, 410] on h1 "COMENTARIOS" at bounding box center [159, 403] width 102 height 22
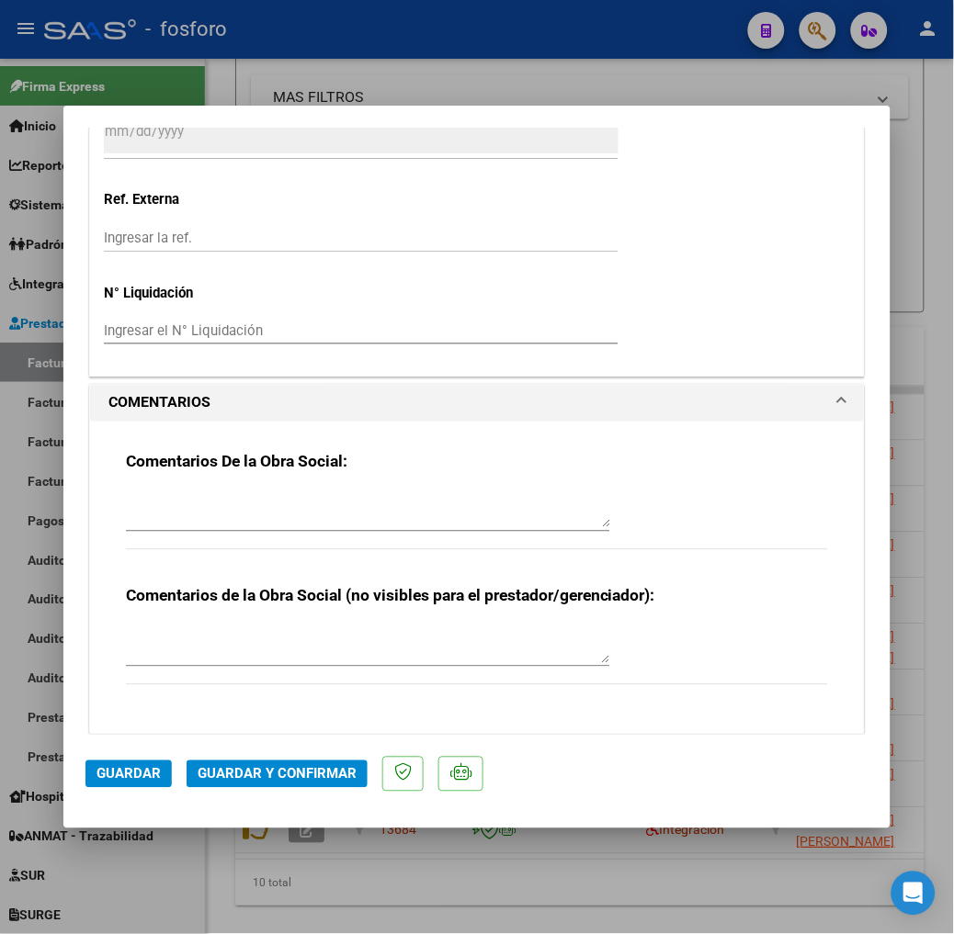
click at [144, 524] on textarea at bounding box center [368, 509] width 484 height 37
click at [241, 500] on textarea at bounding box center [368, 509] width 484 height 37
click at [261, 480] on div "Comentarios De la Obra Social:" at bounding box center [477, 511] width 702 height 119
click at [223, 516] on textarea at bounding box center [368, 509] width 484 height 37
drag, startPoint x: 187, startPoint y: 672, endPoint x: 186, endPoint y: 631, distance: 41.3
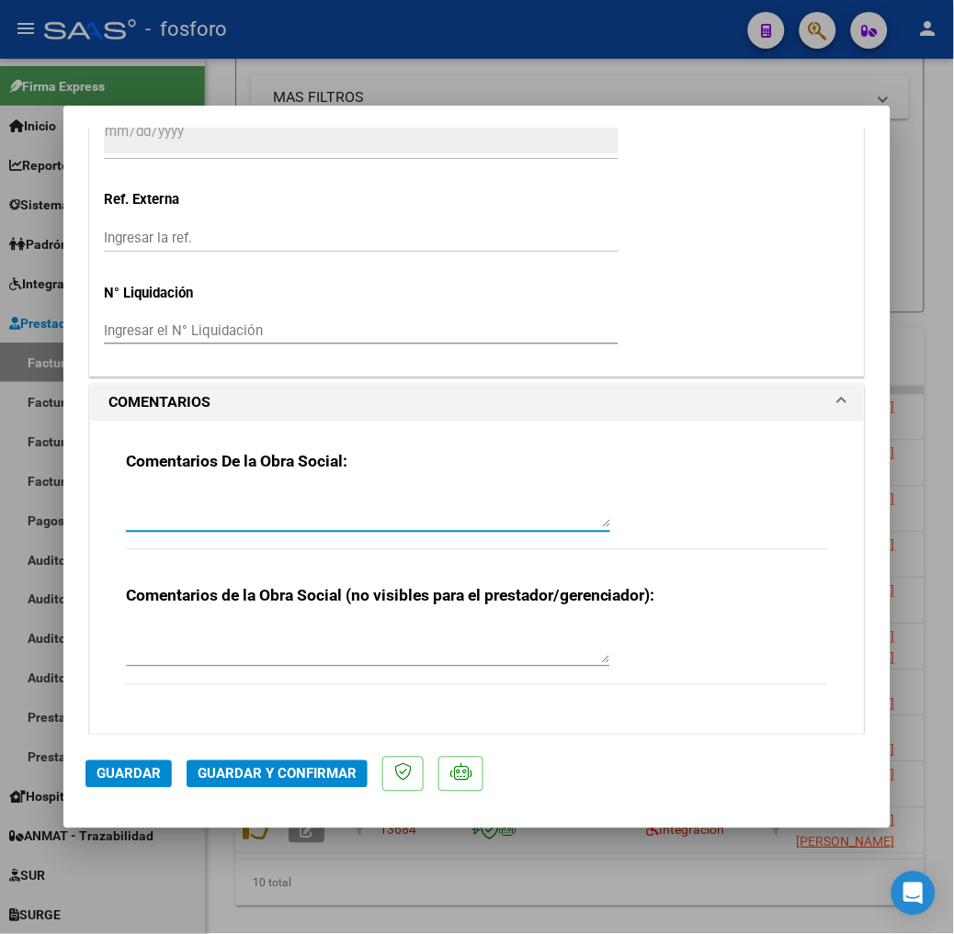
click at [188, 665] on div at bounding box center [368, 654] width 484 height 62
drag, startPoint x: 214, startPoint y: 653, endPoint x: 214, endPoint y: 634, distance: 19.3
click at [214, 650] on textarea at bounding box center [368, 645] width 484 height 37
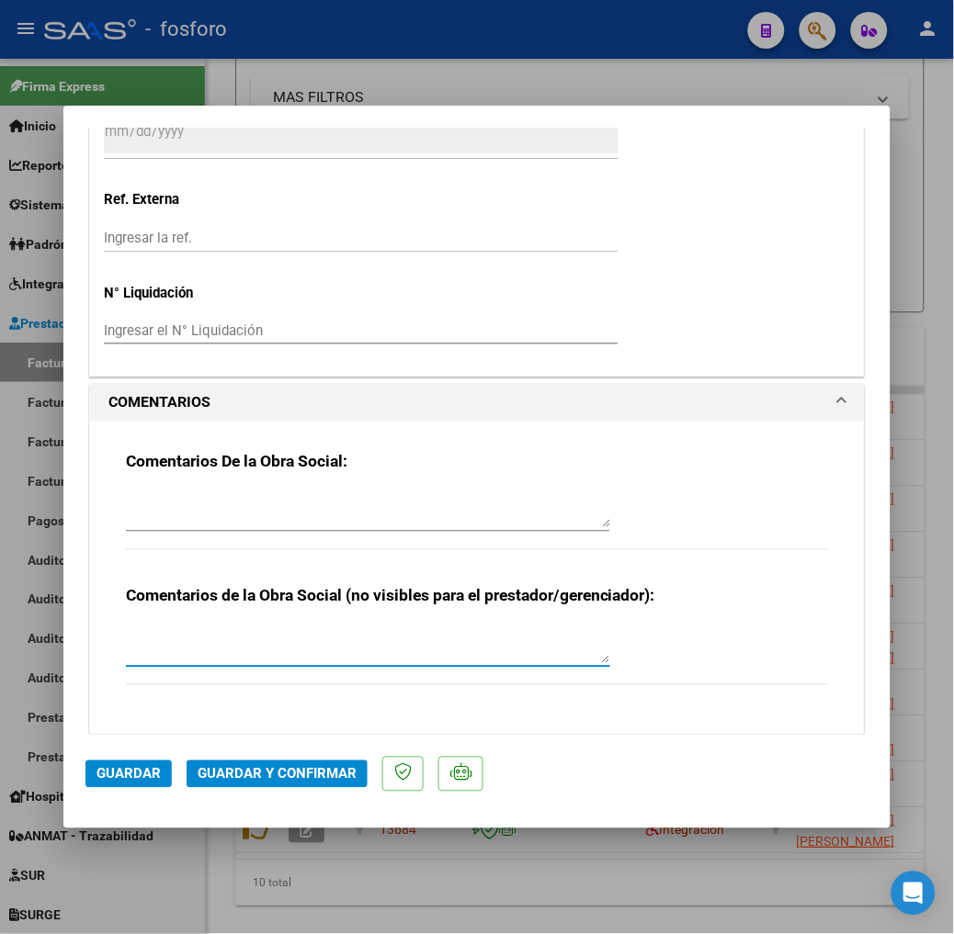
click at [180, 516] on textarea at bounding box center [368, 509] width 484 height 37
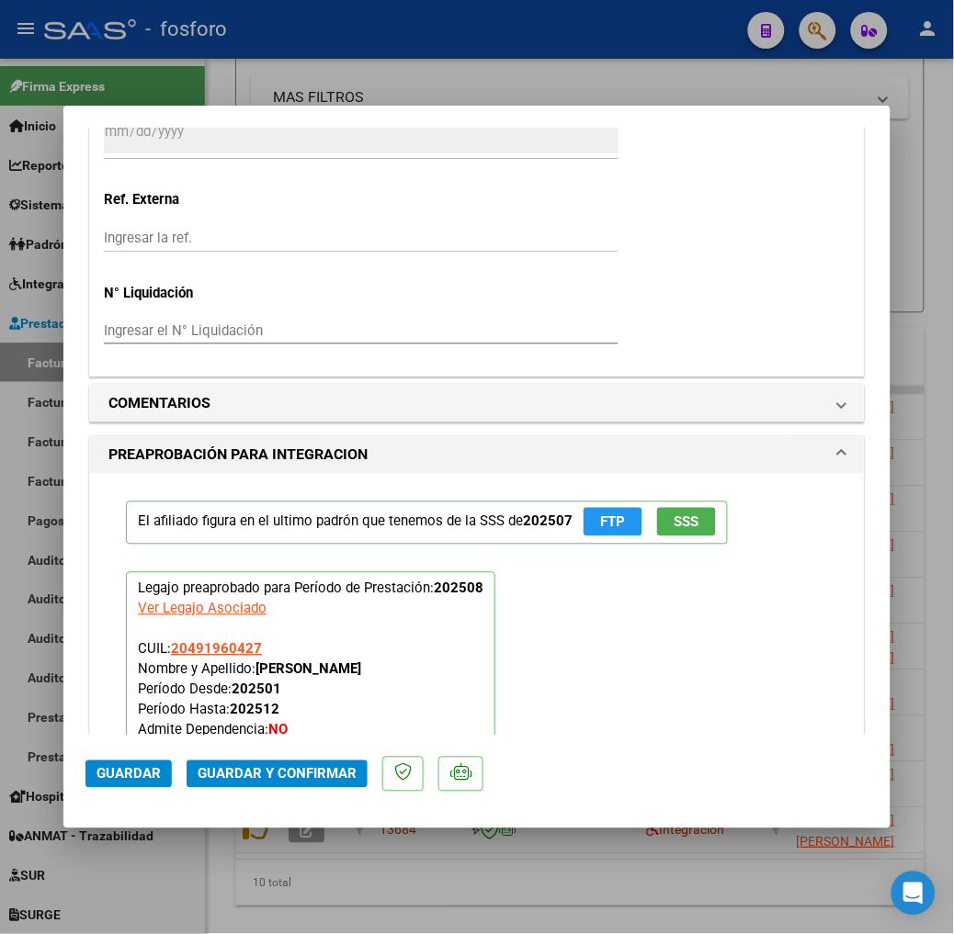
type input "$ 0,00"
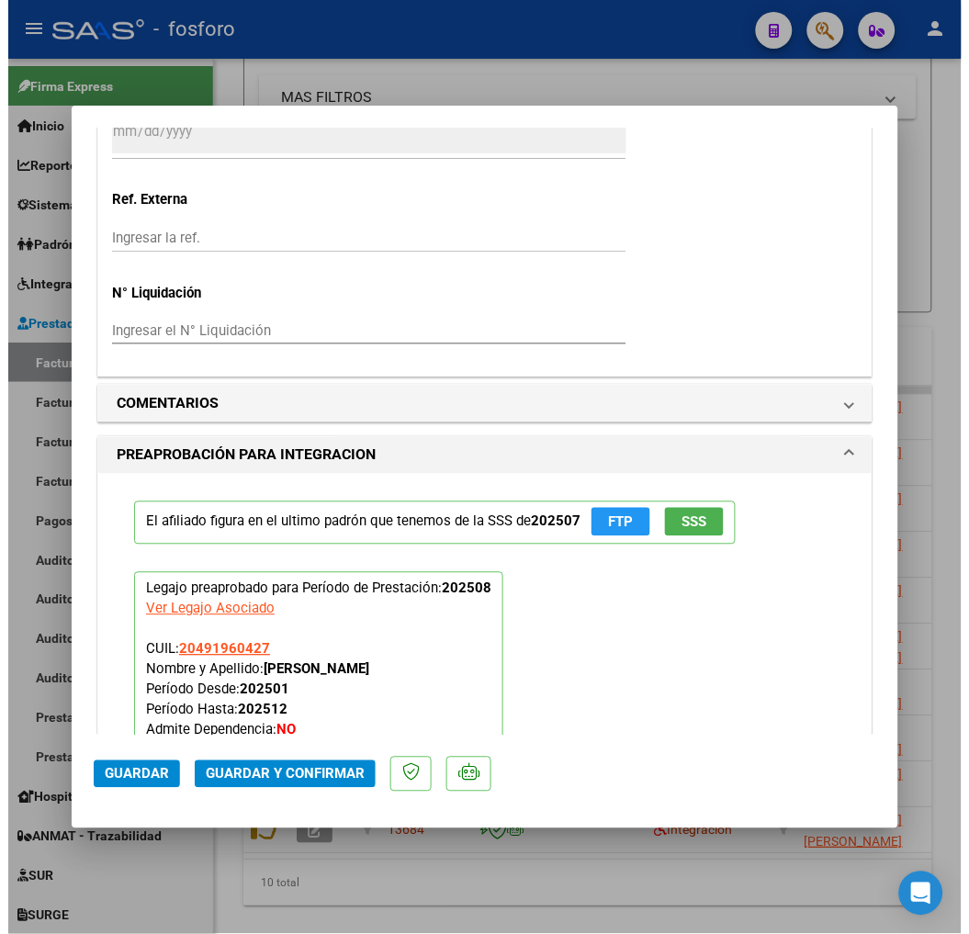
scroll to position [1367, 0]
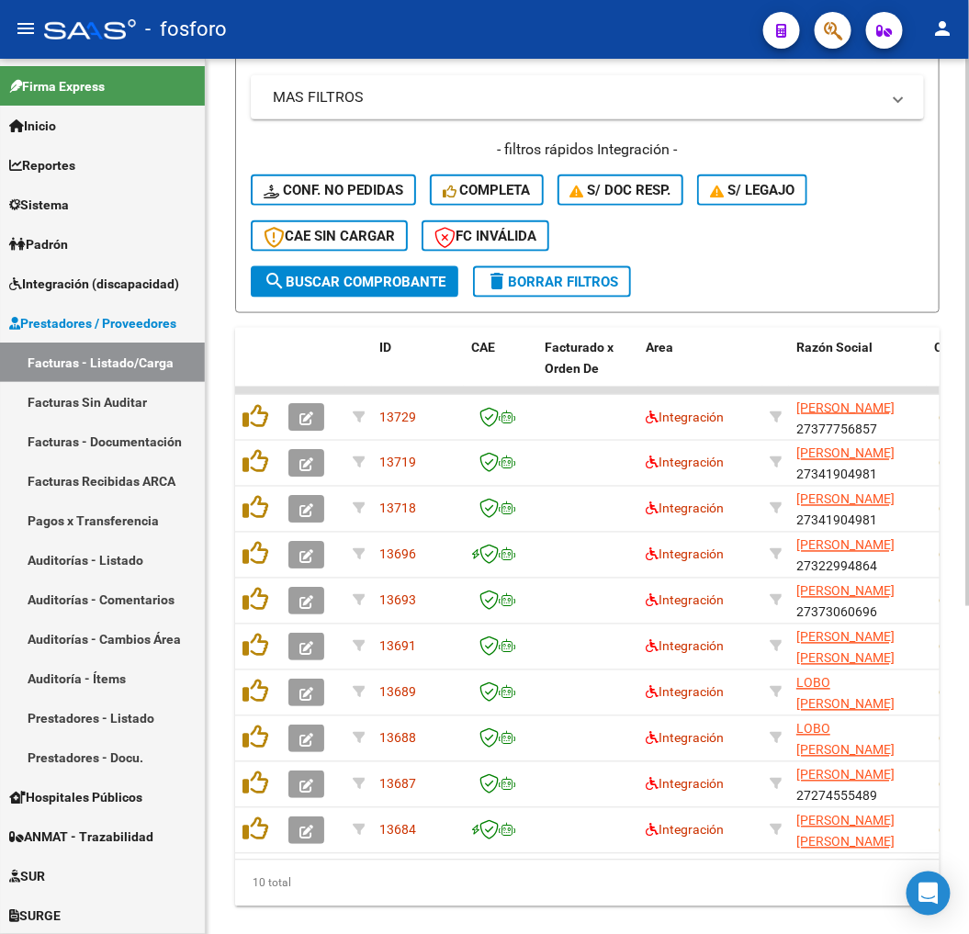
drag, startPoint x: 327, startPoint y: 875, endPoint x: 362, endPoint y: 866, distance: 35.9
click at [362, 866] on div "ID CAE Facturado x Orden De Area Razón Social CPBT Monto Fecha Cpbt Días desde …" at bounding box center [587, 617] width 705 height 579
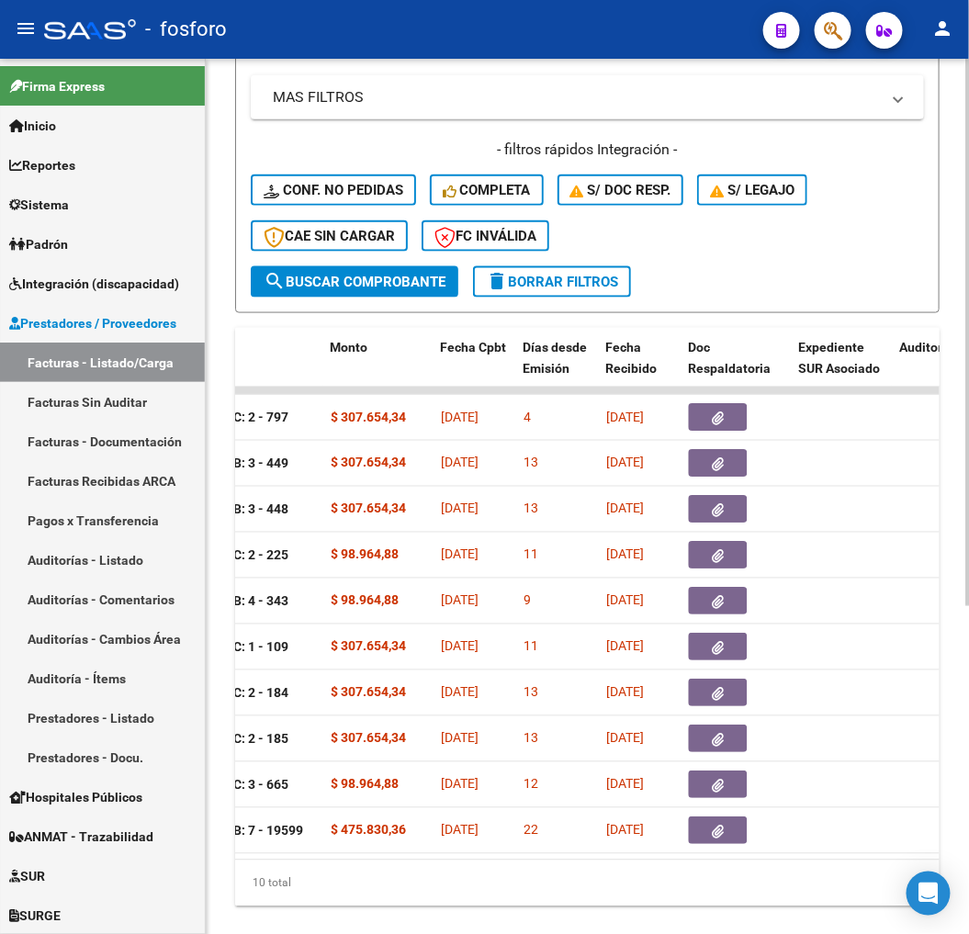
click at [479, 902] on div "10 total" at bounding box center [587, 884] width 705 height 46
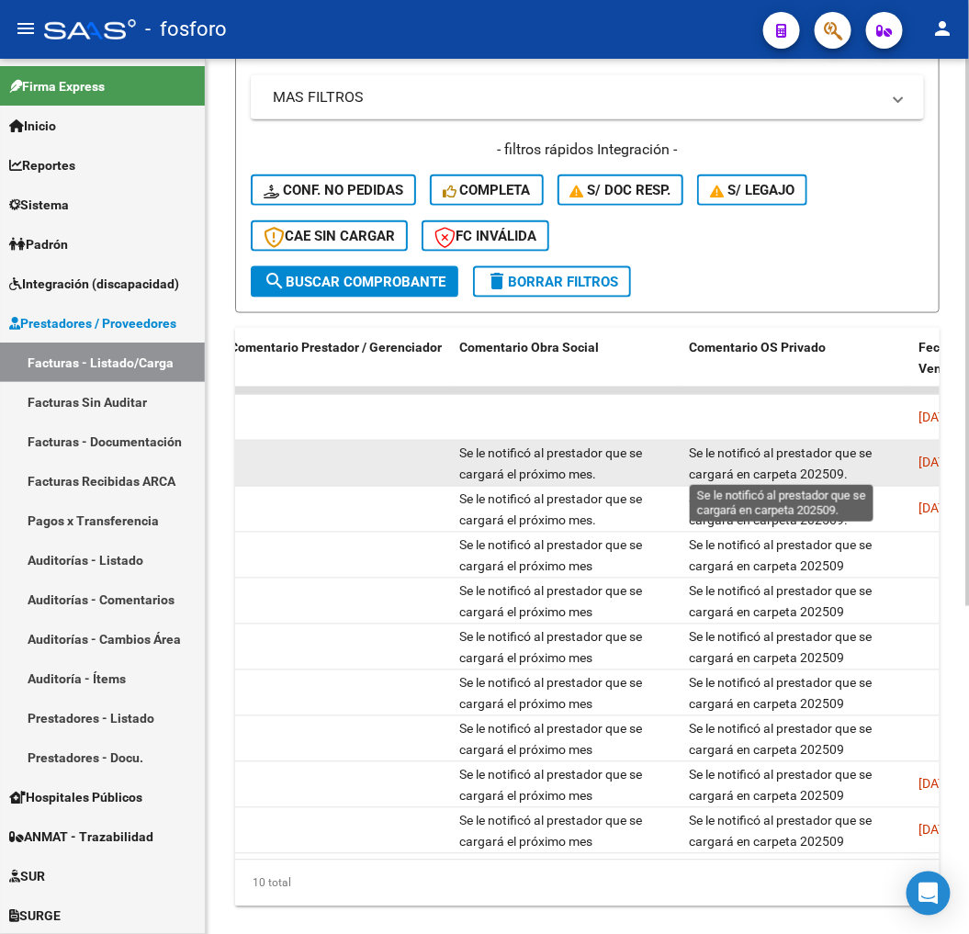
scroll to position [1, 0]
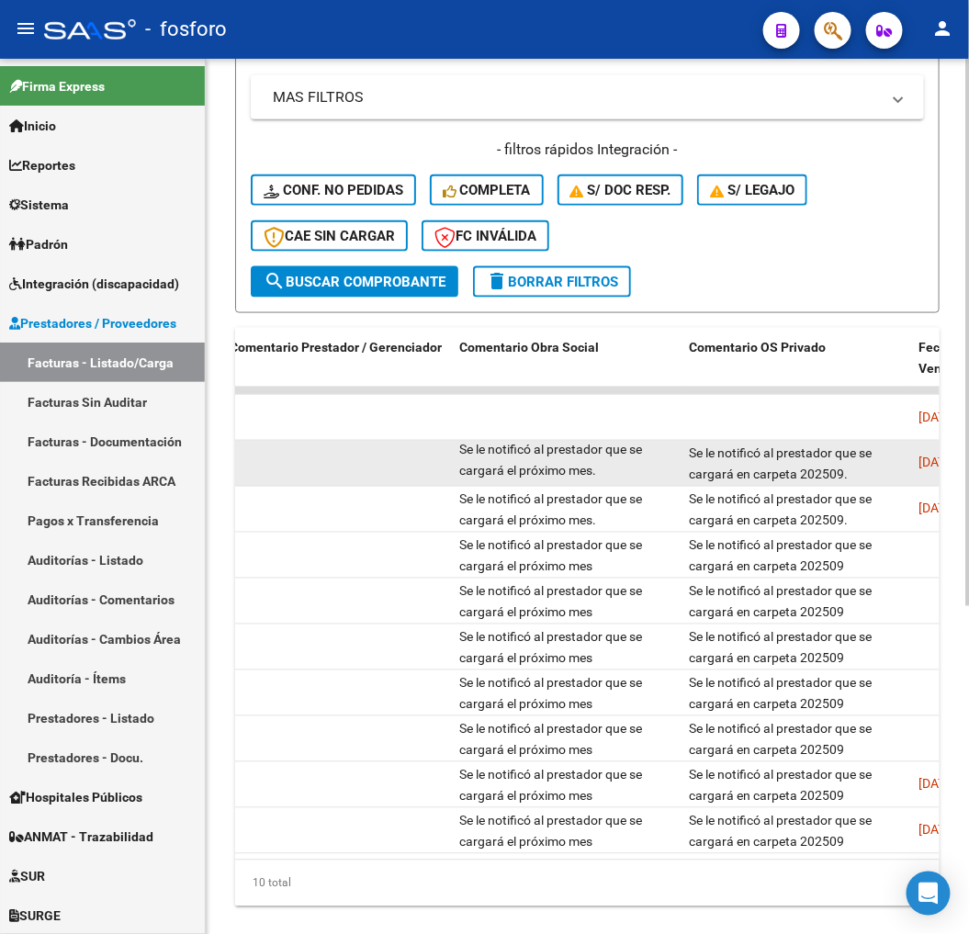
drag, startPoint x: 461, startPoint y: 447, endPoint x: 866, endPoint y: 478, distance: 406.3
drag, startPoint x: 866, startPoint y: 478, endPoint x: 845, endPoint y: 472, distance: 21.8
copy div "Se le notificó al prestador que se cargará el próximo mes. Se le notificó al pr…"
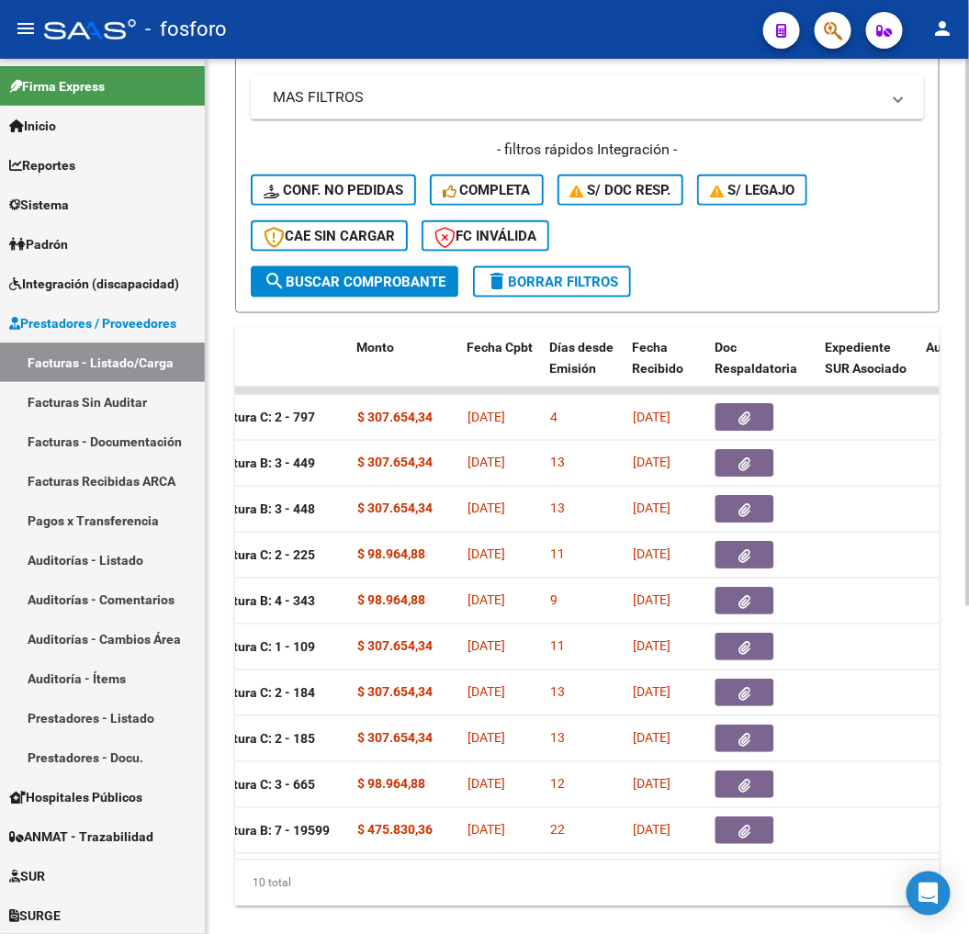
scroll to position [0, 484]
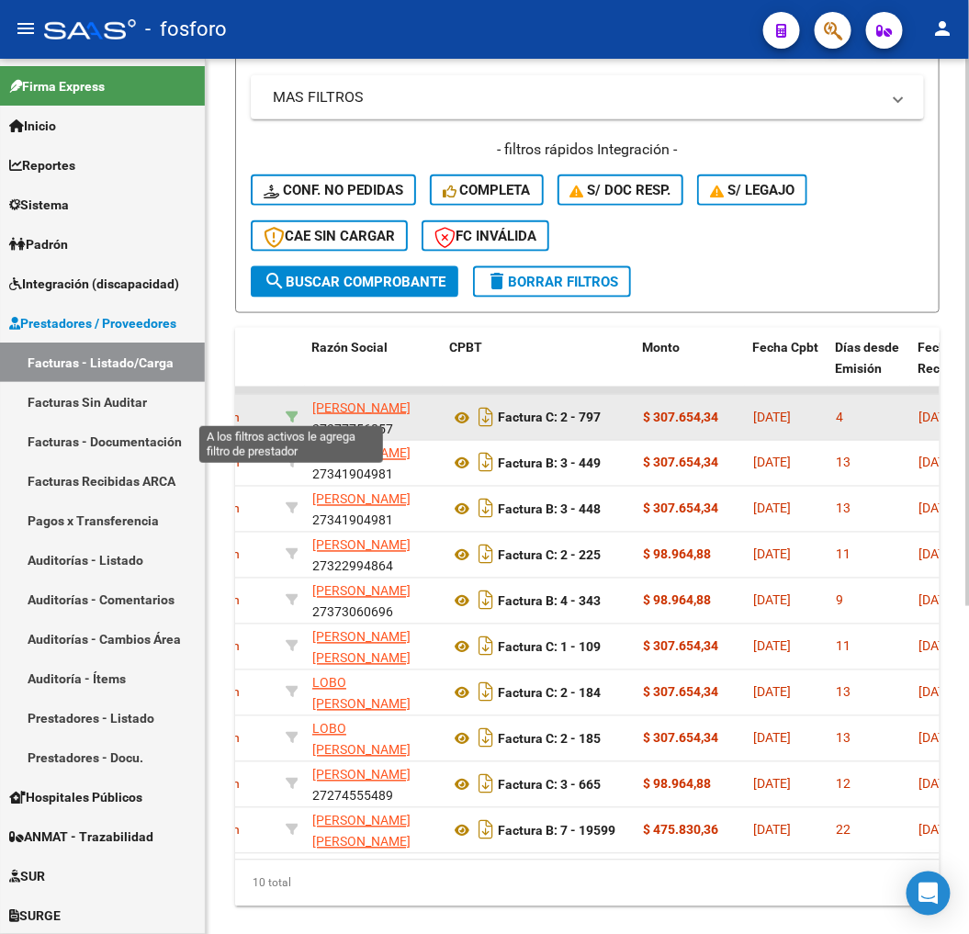
click at [289, 412] on icon at bounding box center [292, 417] width 13 height 13
type input "27377756857"
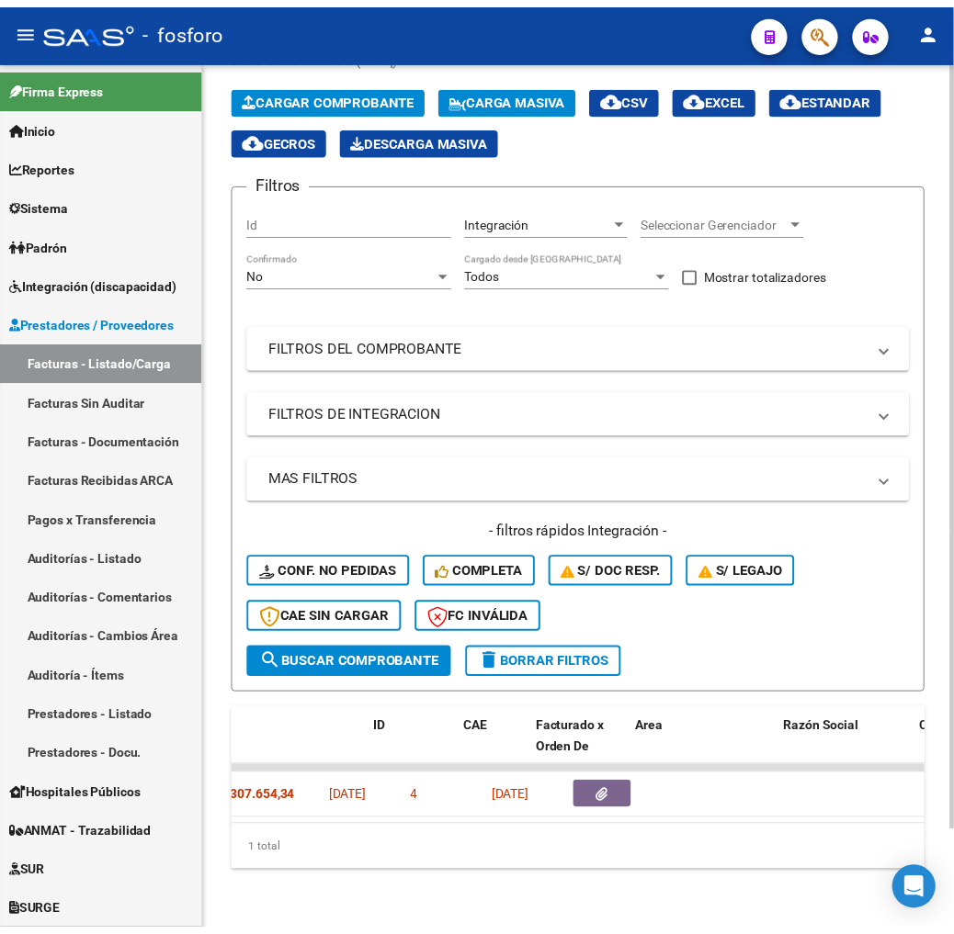
scroll to position [0, 0]
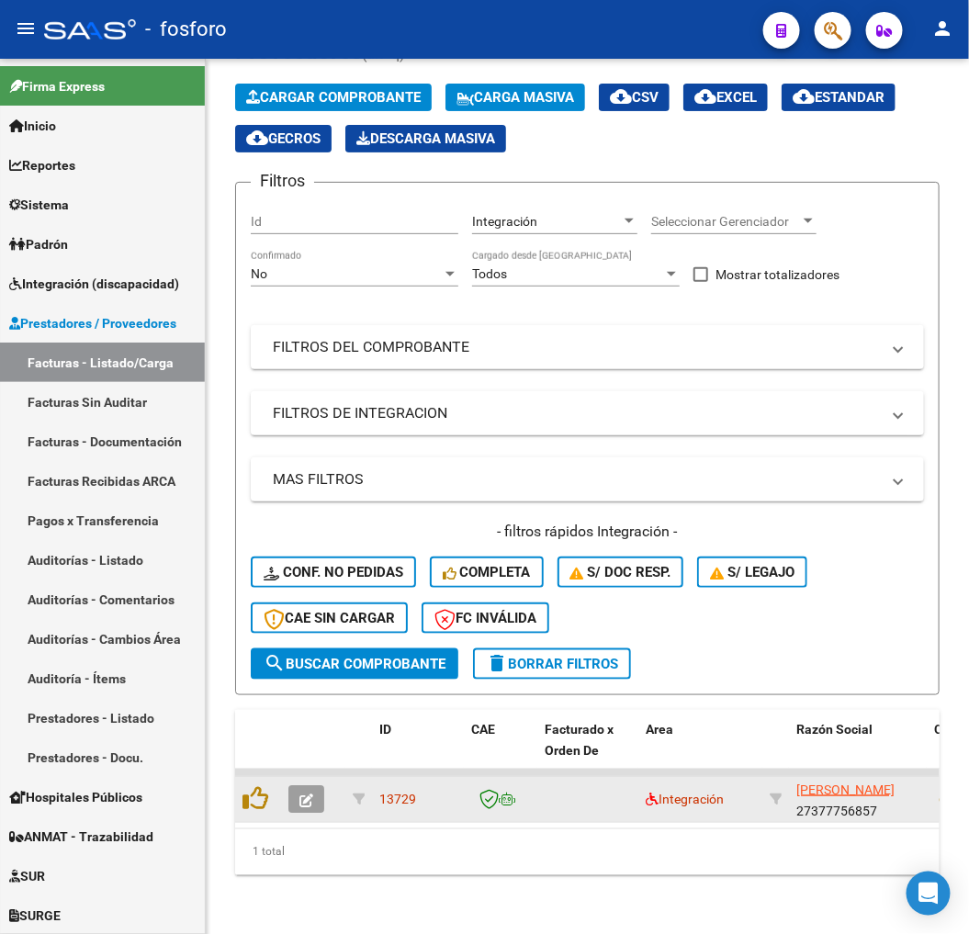
click at [303, 794] on icon "button" at bounding box center [306, 801] width 14 height 14
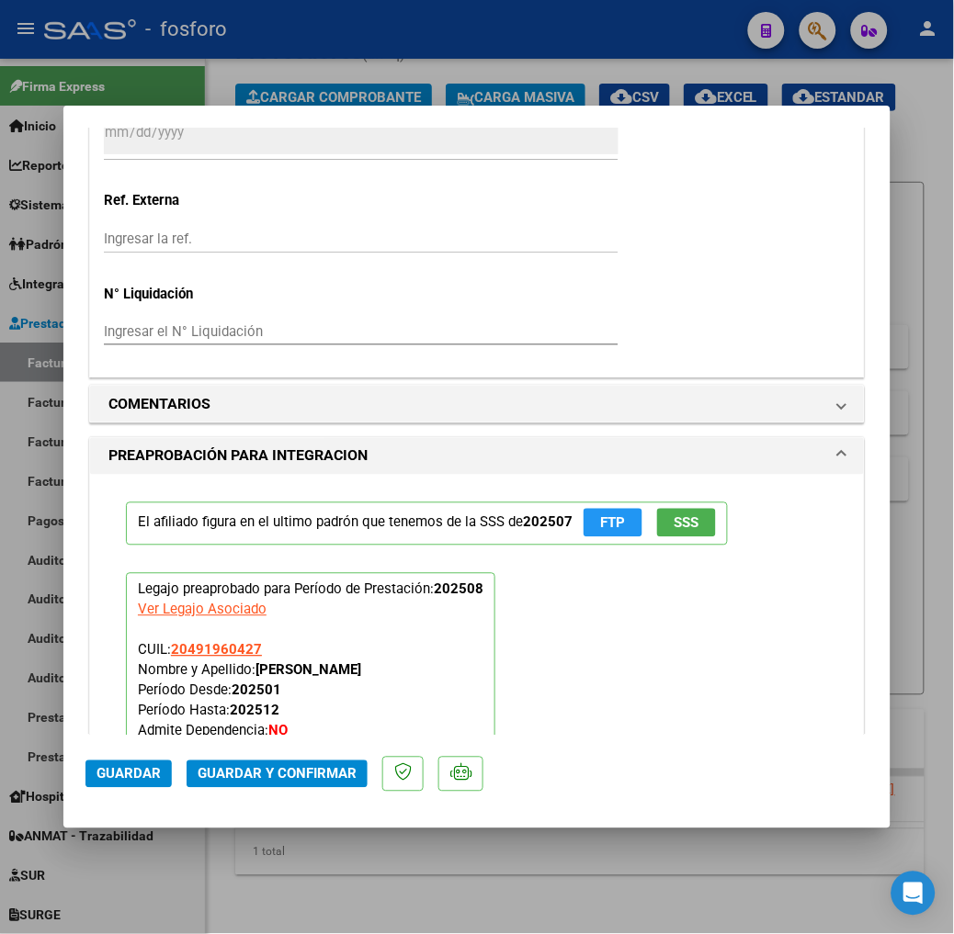
scroll to position [1428, 0]
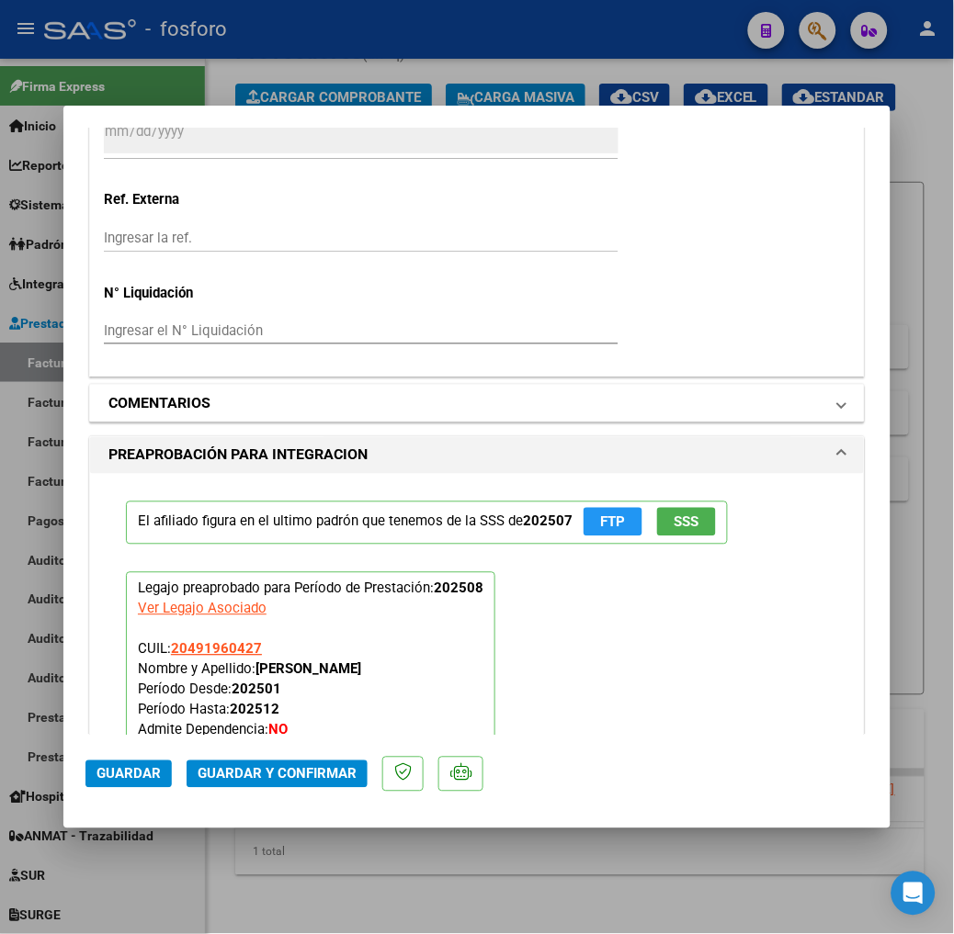
click at [231, 397] on mat-panel-title "COMENTARIOS" at bounding box center [465, 403] width 715 height 22
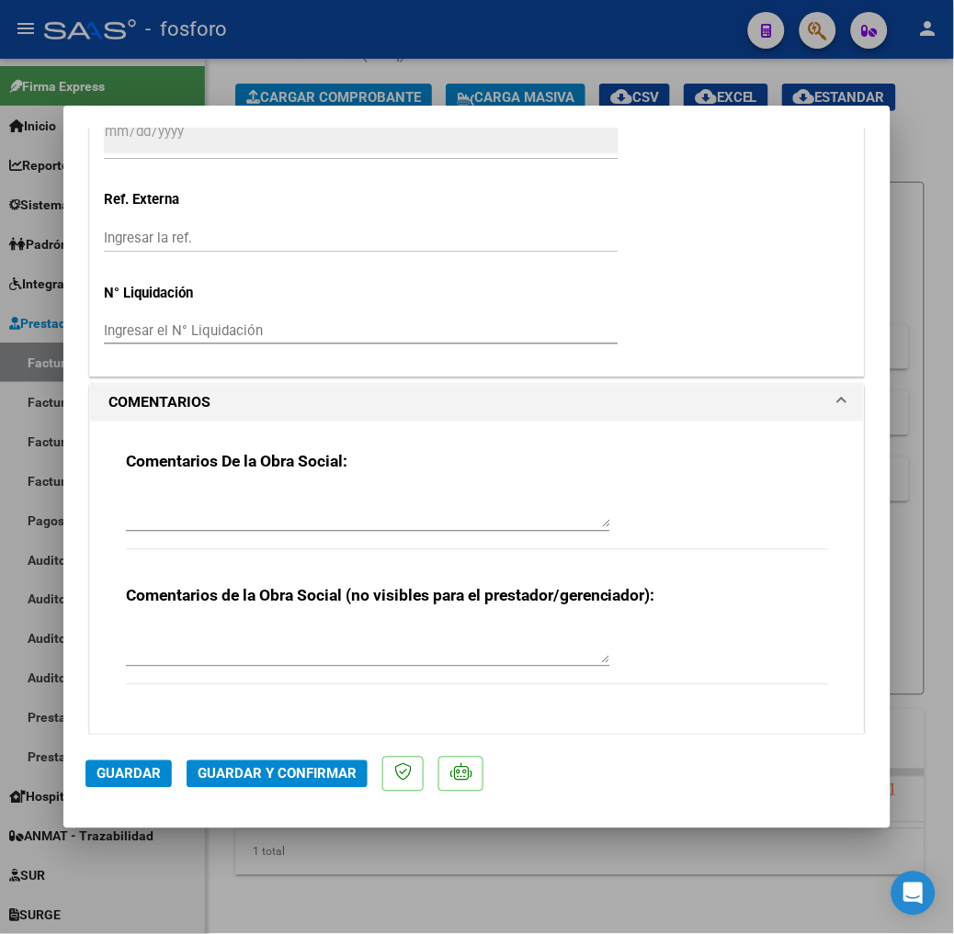
click at [212, 509] on textarea at bounding box center [368, 509] width 484 height 37
paste textarea "Se le notificó al prestador que se cargará el próximo mes. Se le notificó al pr…"
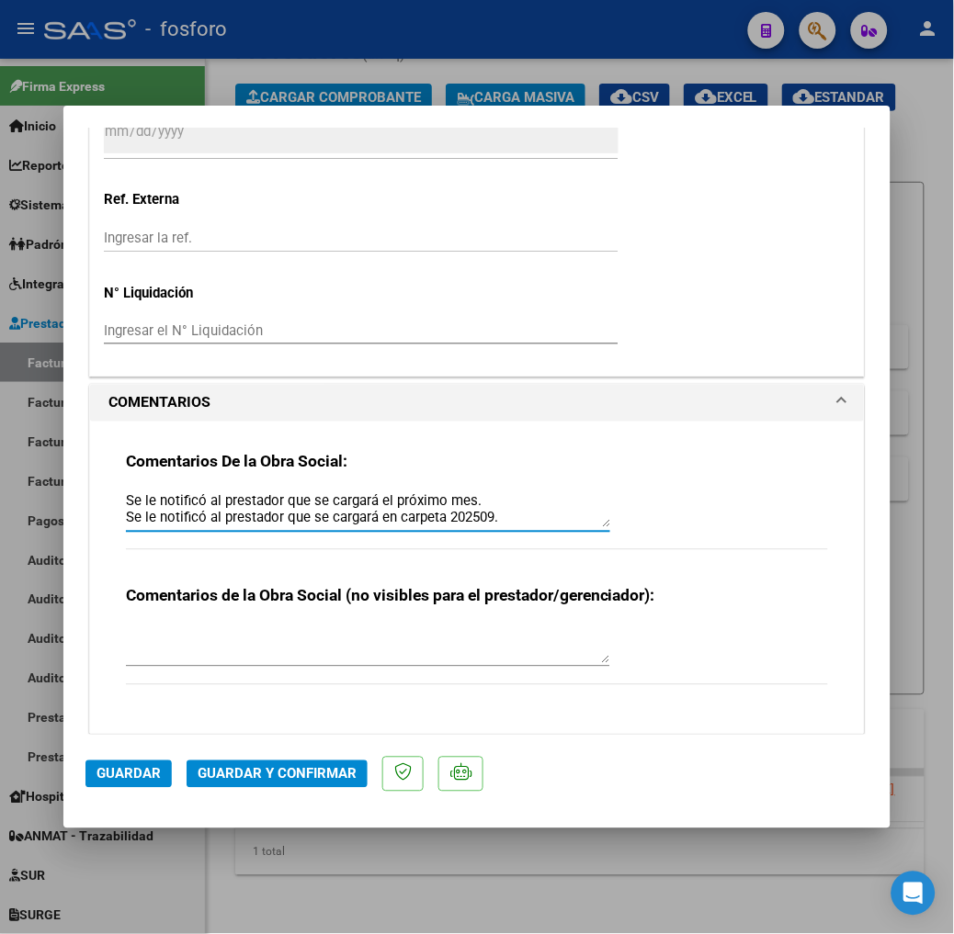
drag, startPoint x: 443, startPoint y: 502, endPoint x: 492, endPoint y: 557, distance: 73.5
click at [492, 557] on div "Comentarios De la Obra Social: Se le notificó al prestador que se cargará el pr…" at bounding box center [477, 511] width 702 height 119
type textarea "Se le notificó al prestador que se cargará el próximo mes."
click at [281, 656] on textarea at bounding box center [368, 645] width 484 height 37
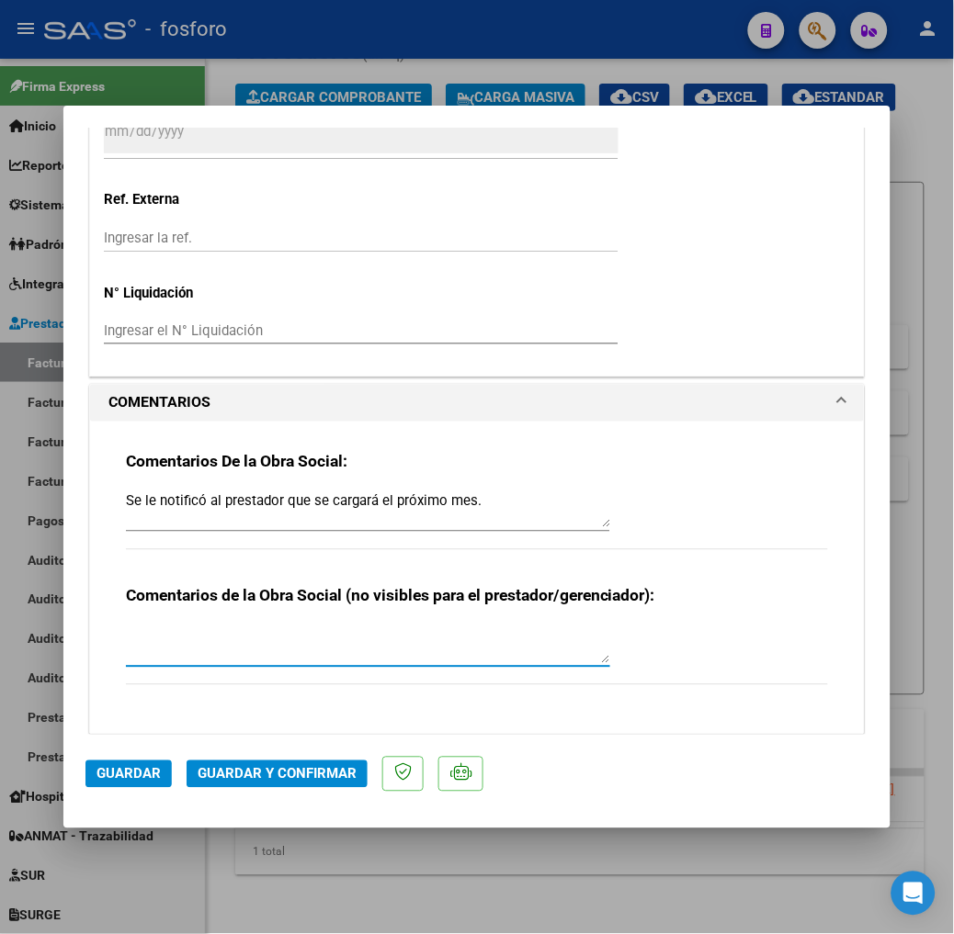
click at [430, 519] on textarea "Se le notificó al prestador que se cargará el próximo mes." at bounding box center [368, 509] width 484 height 37
click at [310, 647] on textarea at bounding box center [368, 645] width 484 height 37
paste textarea "Se le notificó al prestador que se cargará en carpeta 202509."
click at [491, 650] on textarea "Se le notificó al prestador que se cargará en carpeta 202509." at bounding box center [368, 645] width 484 height 37
type textarea "Se le notificó al prestador que se cargará en carpeta 202509."
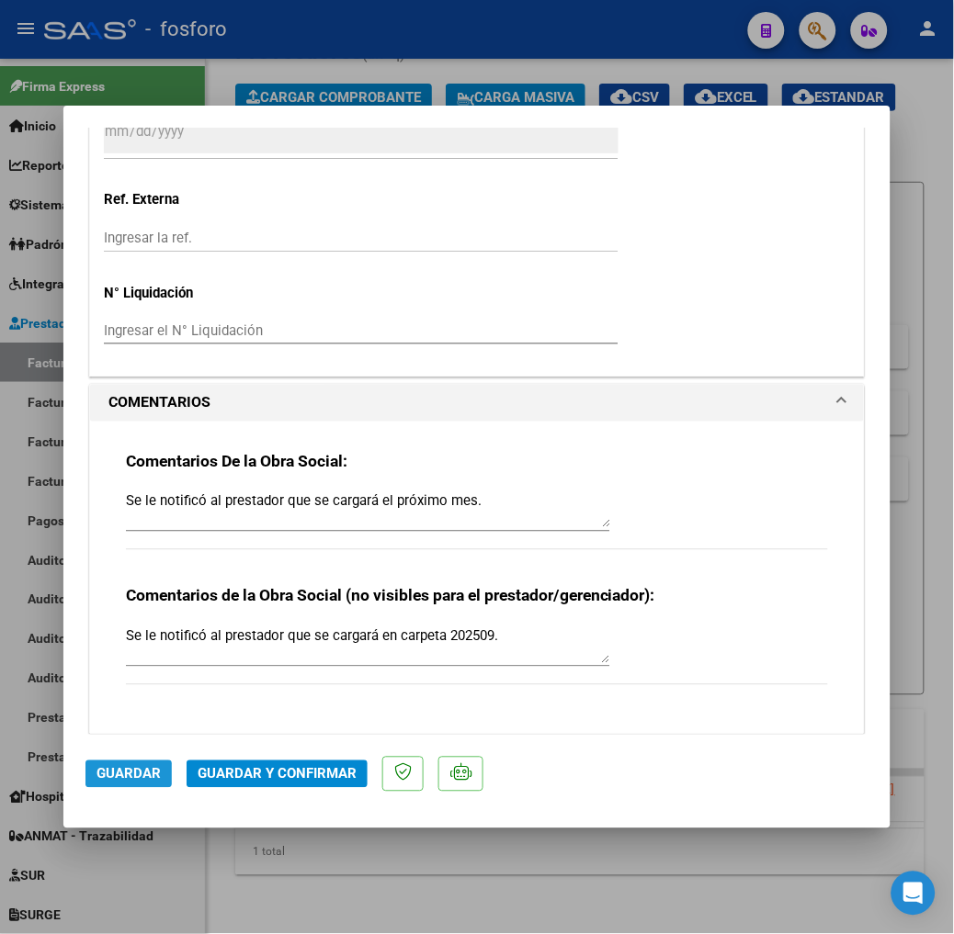
click at [96, 773] on span "Guardar" at bounding box center [128, 774] width 64 height 17
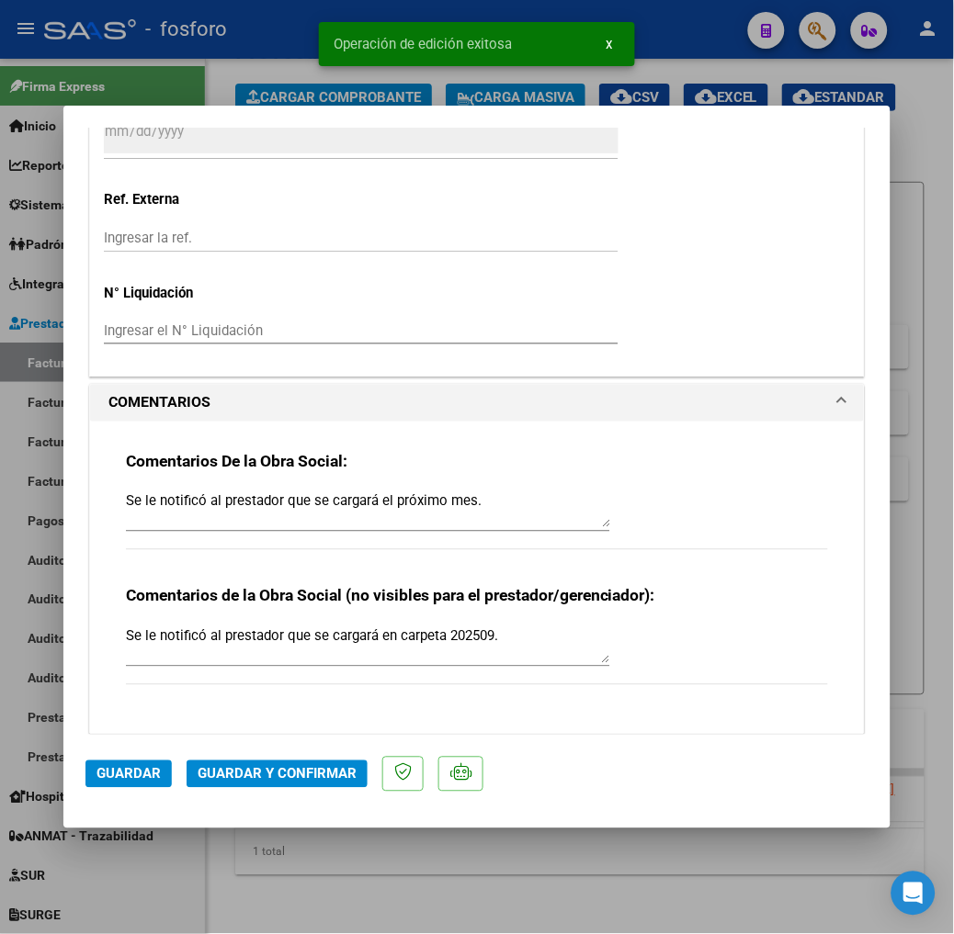
click at [294, 893] on div at bounding box center [477, 467] width 954 height 934
type input "$ 0,00"
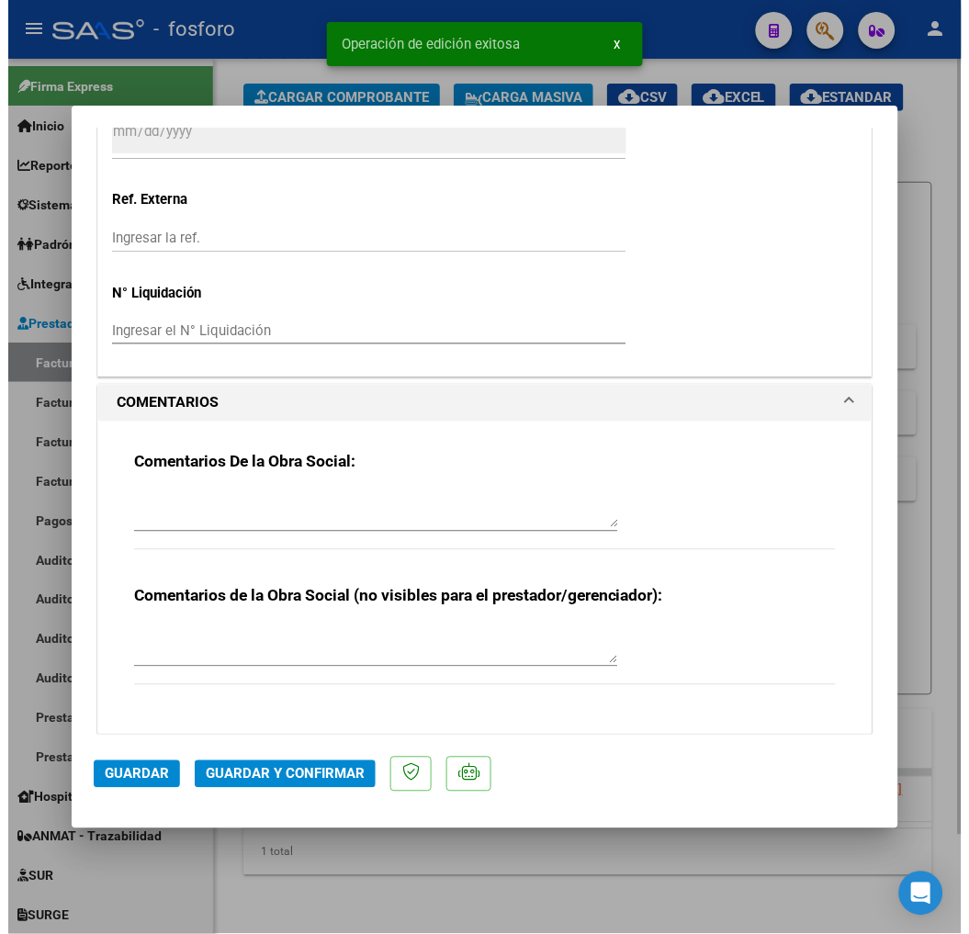
scroll to position [0, 0]
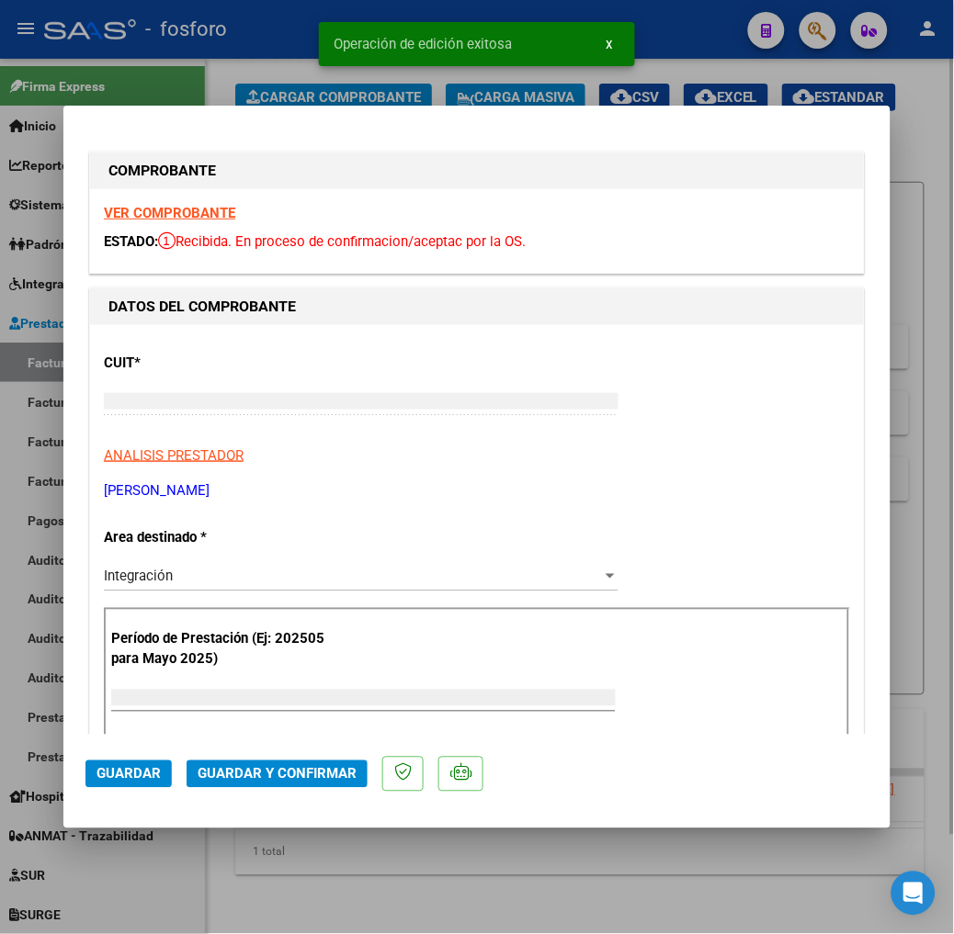
click at [301, 888] on div "Video tutorial PRESTADORES -> Listado de CPBTs Emitidos por Prestadores / Prove…" at bounding box center [580, 446] width 748 height 977
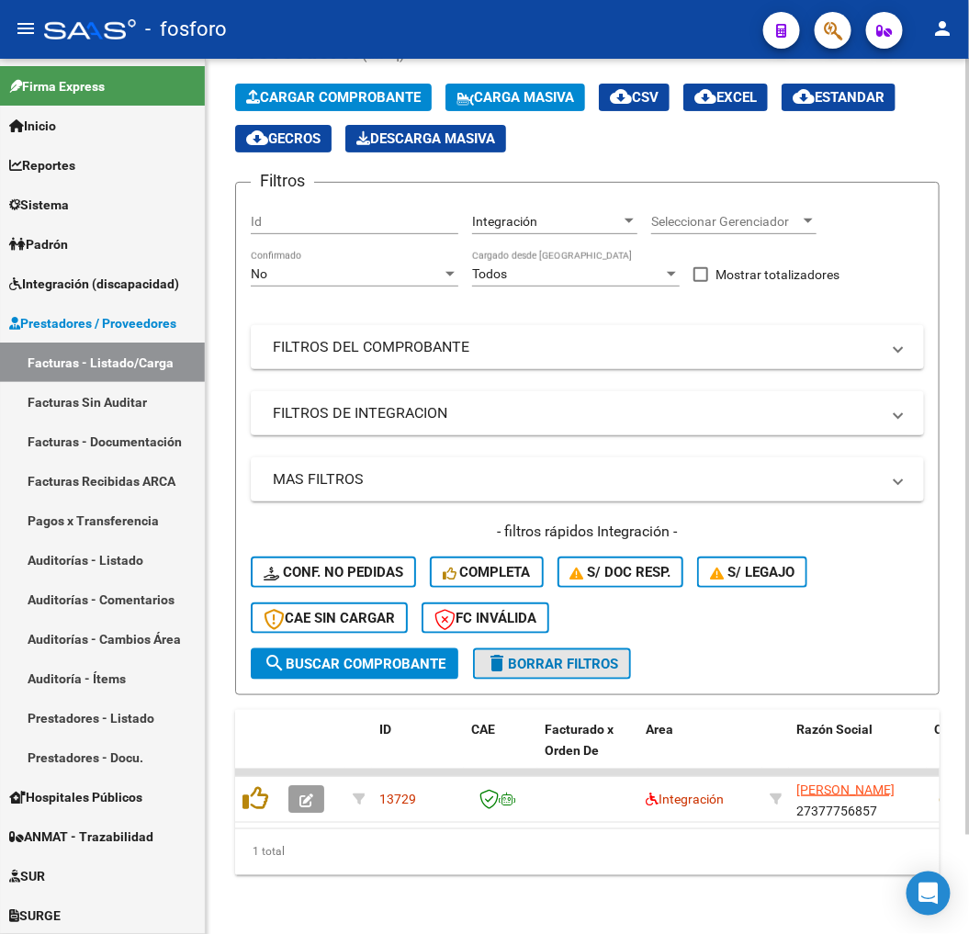
click at [592, 658] on button "delete Borrar Filtros" at bounding box center [552, 664] width 158 height 31
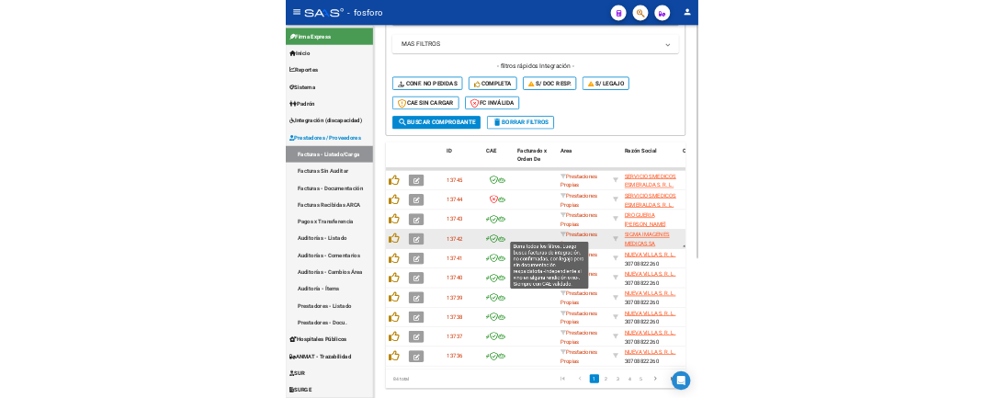
scroll to position [525, 0]
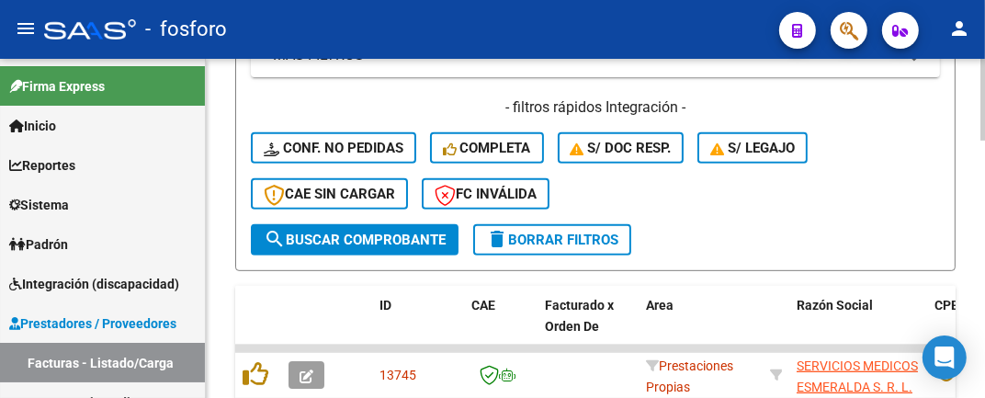
click at [834, 168] on div "- filtros rápidos Integración - Conf. no pedidas Completa S/ Doc Resp. S/ legaj…" at bounding box center [595, 160] width 689 height 127
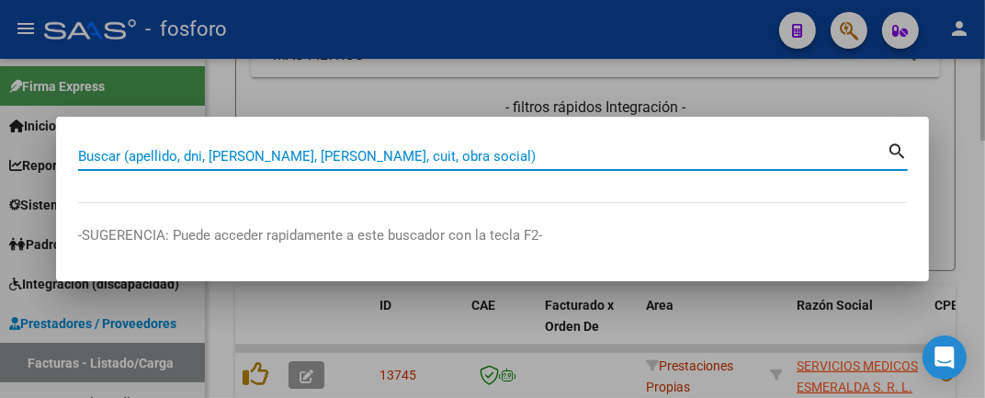
paste input "27269883494"
type input "27269883494"
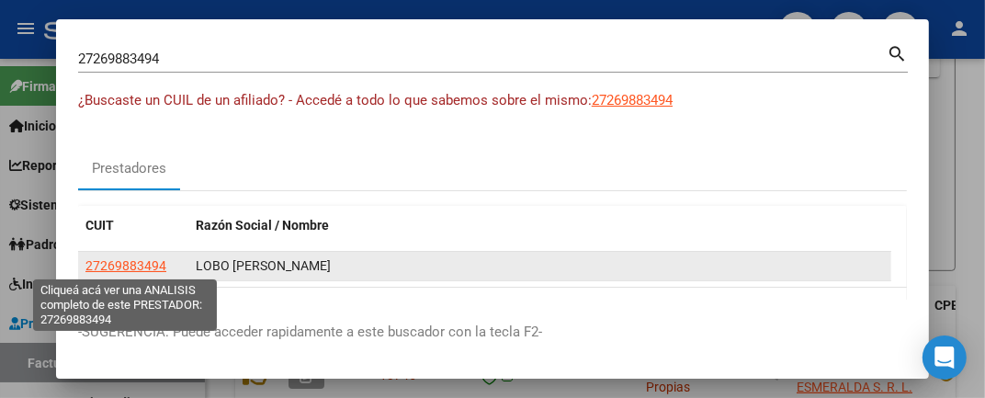
click at [130, 270] on span "27269883494" at bounding box center [125, 265] width 81 height 15
type textarea "27269883494"
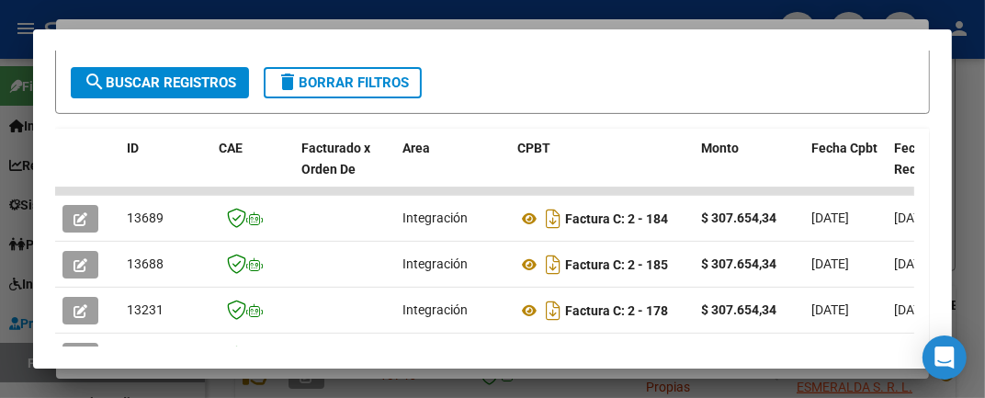
scroll to position [510, 0]
